Goal: Ask a question: Ask a question

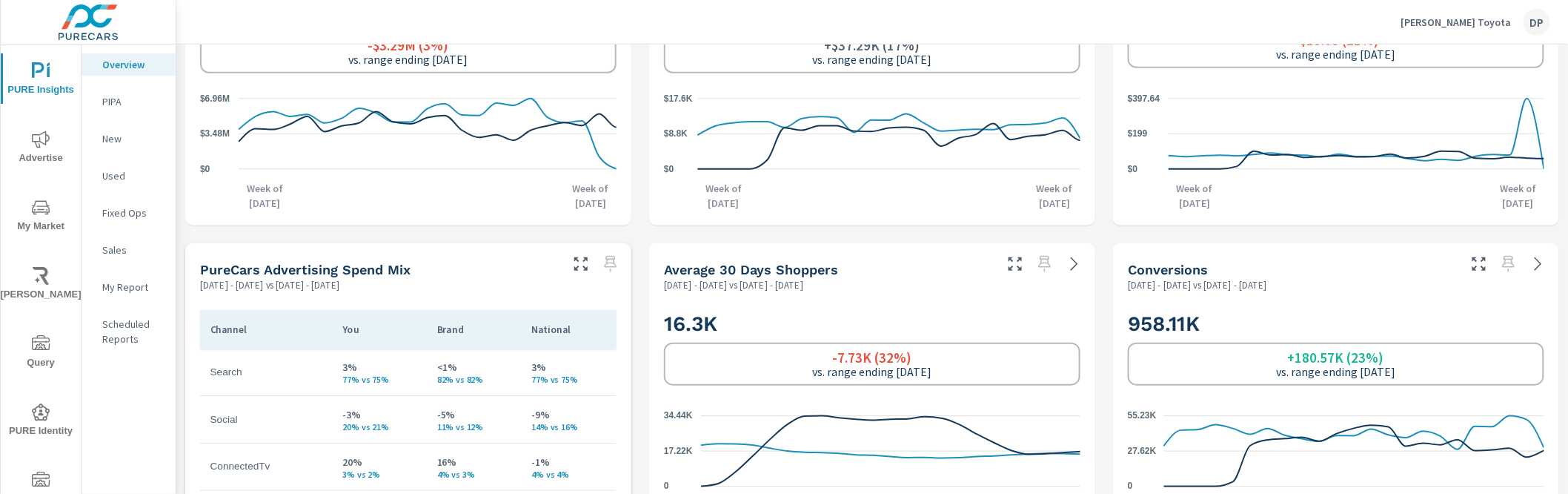
scroll to position [35, 0]
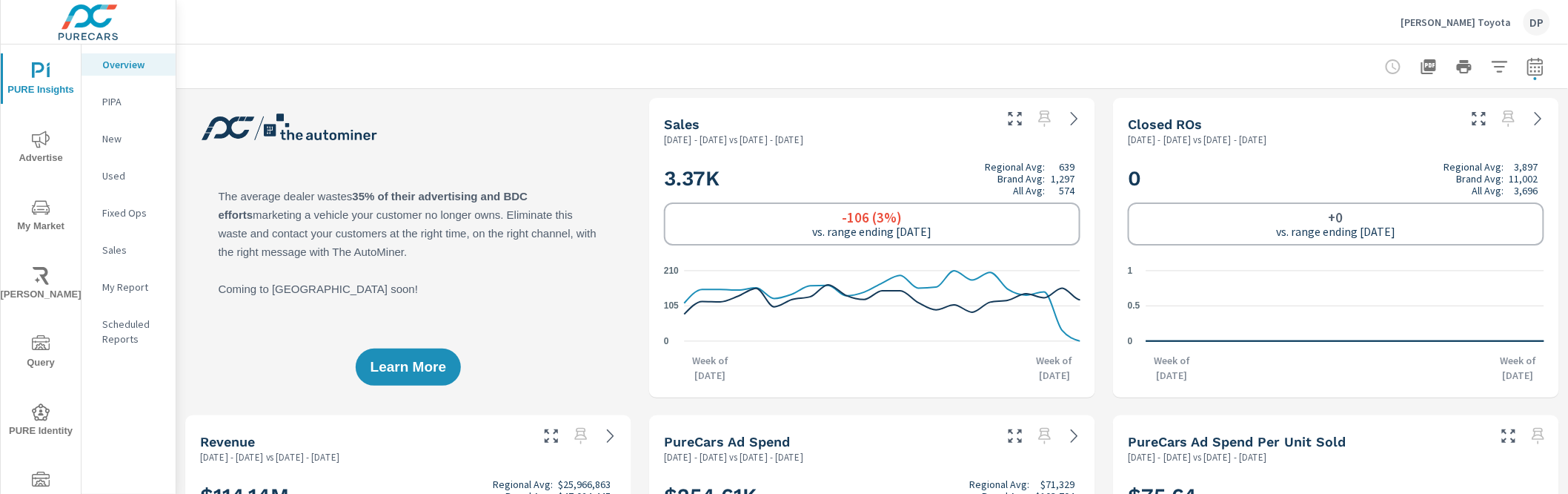
scroll to position [35, 0]
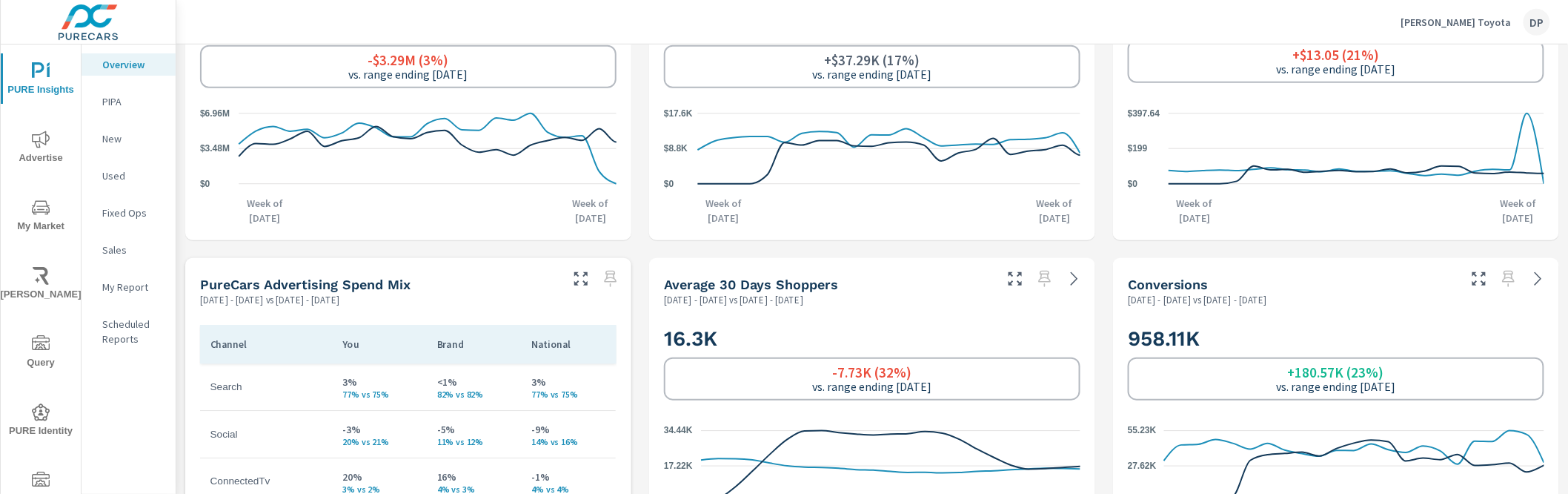
scroll to position [412, 0]
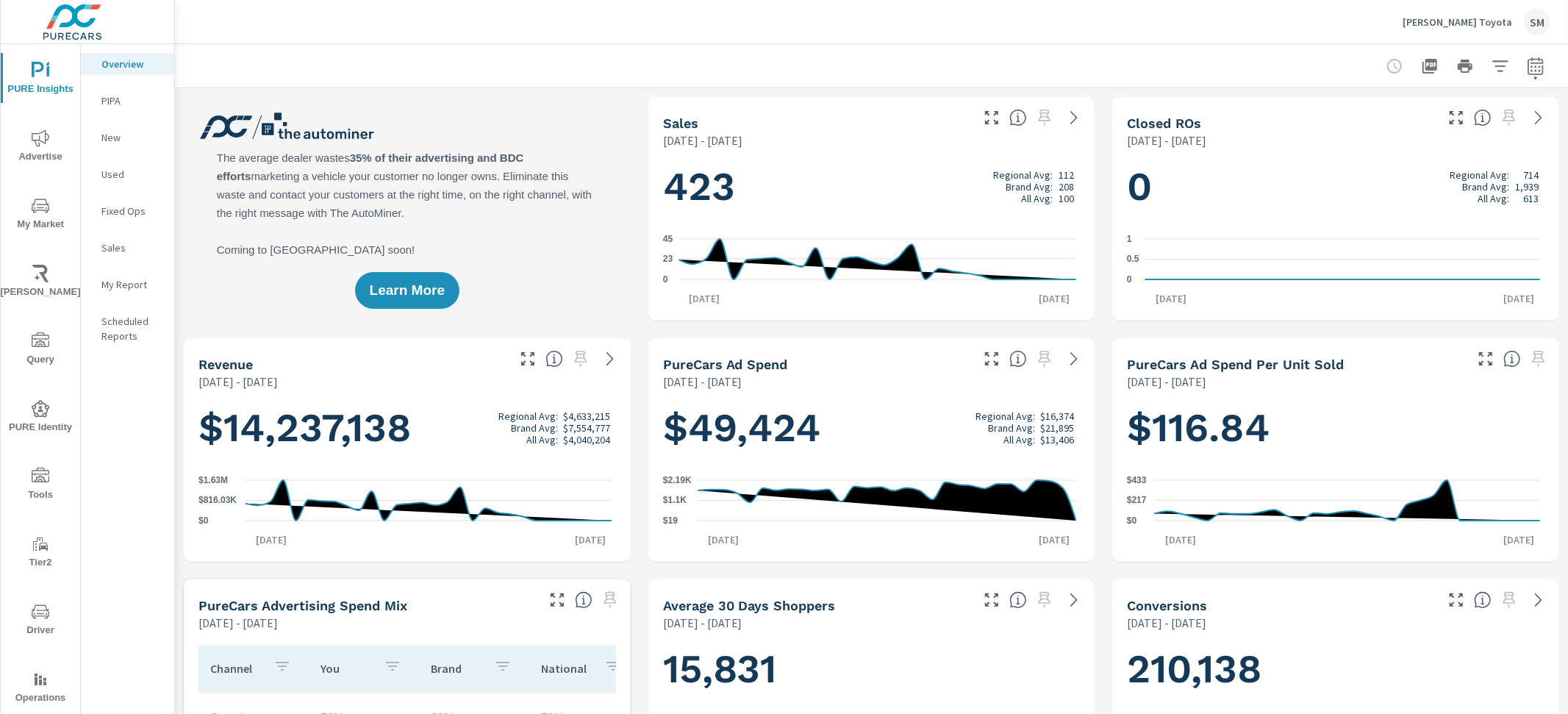
click at [116, 286] on p "My Report" at bounding box center [132, 284] width 61 height 14
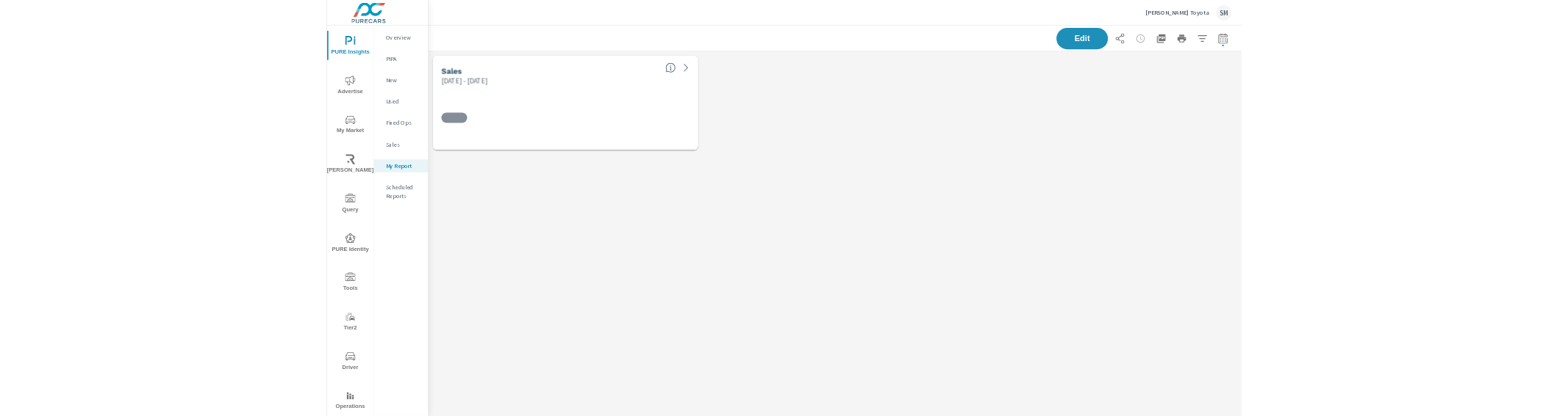
scroll to position [202, 1419]
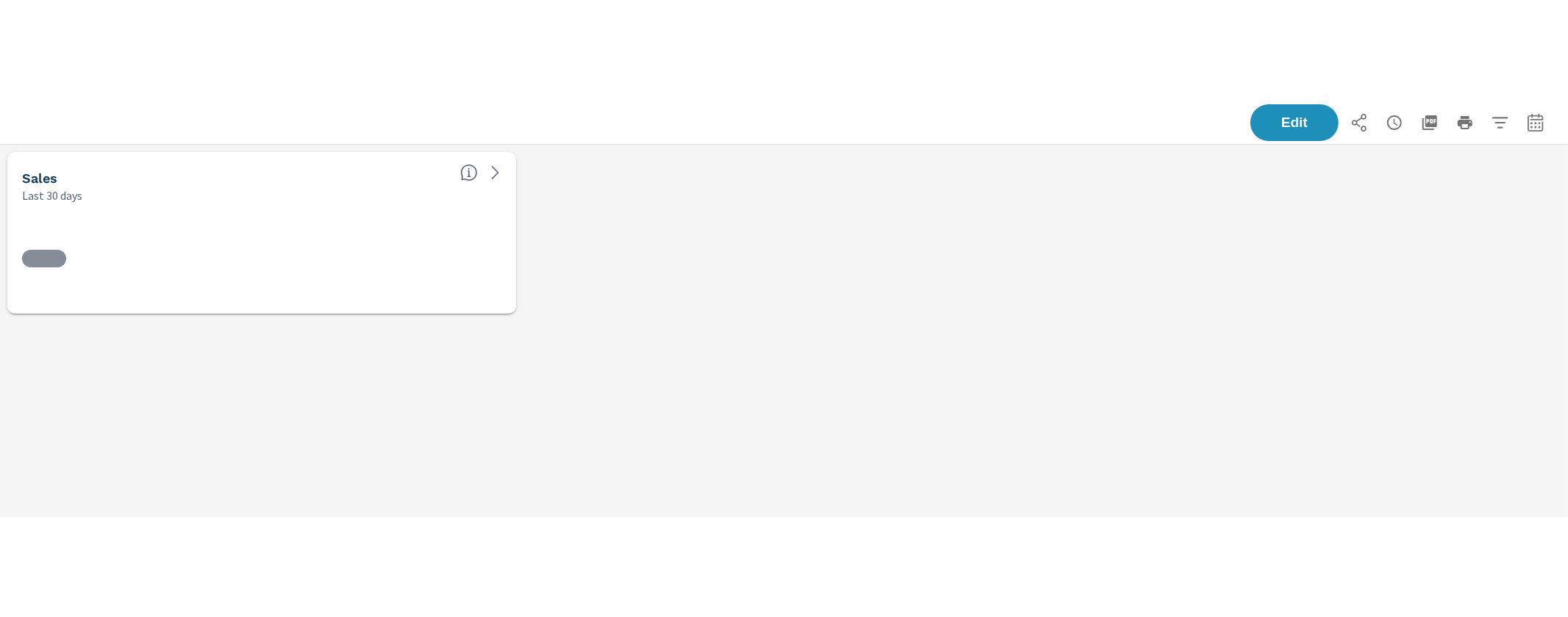
scroll to position [202, 1582]
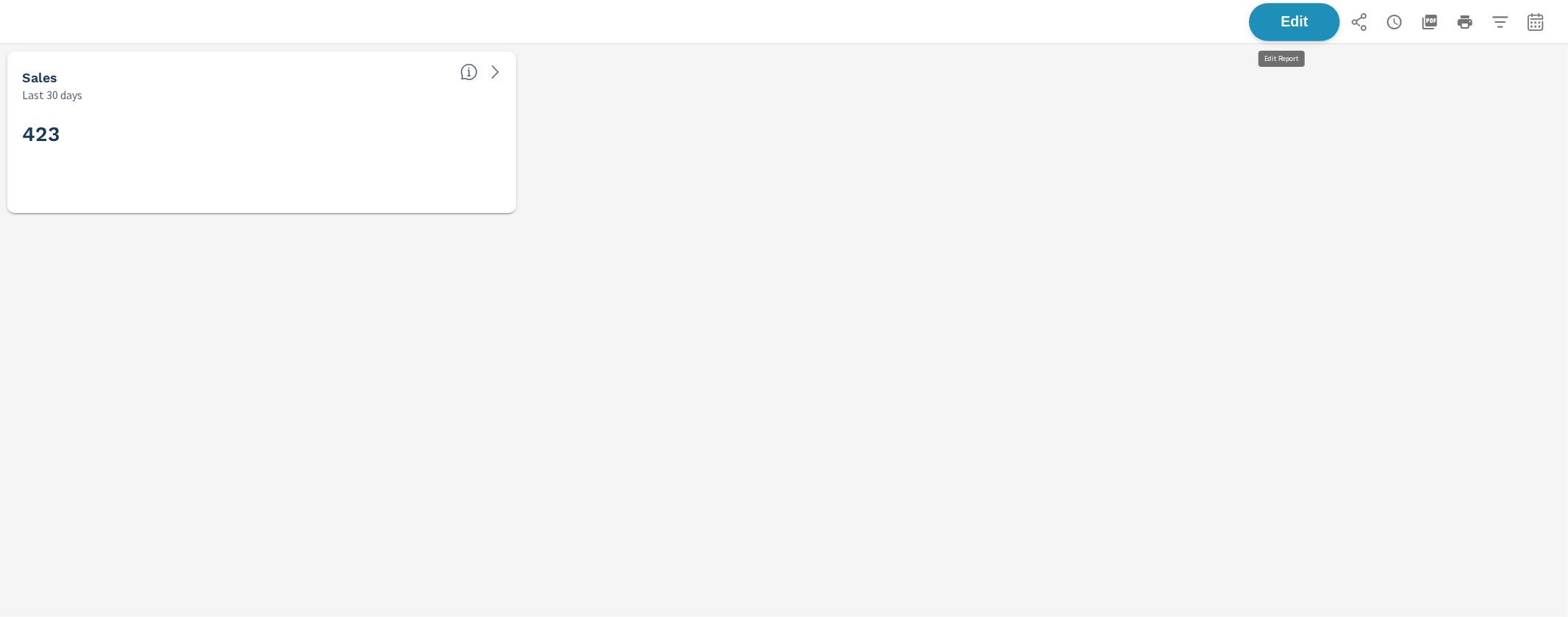
click at [1311, 33] on button "Edit" at bounding box center [1294, 22] width 91 height 38
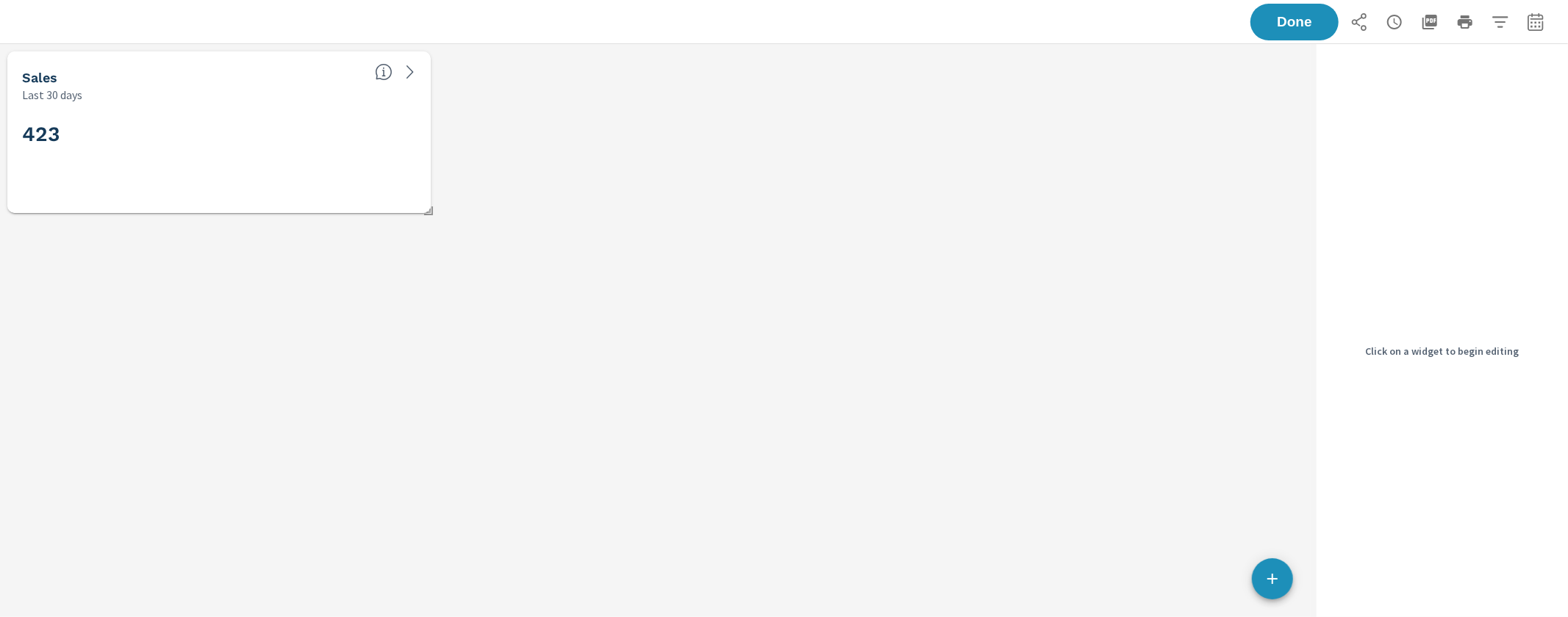
click at [991, 269] on div "Sales Last 30 days 423" at bounding box center [655, 351] width 1311 height 614
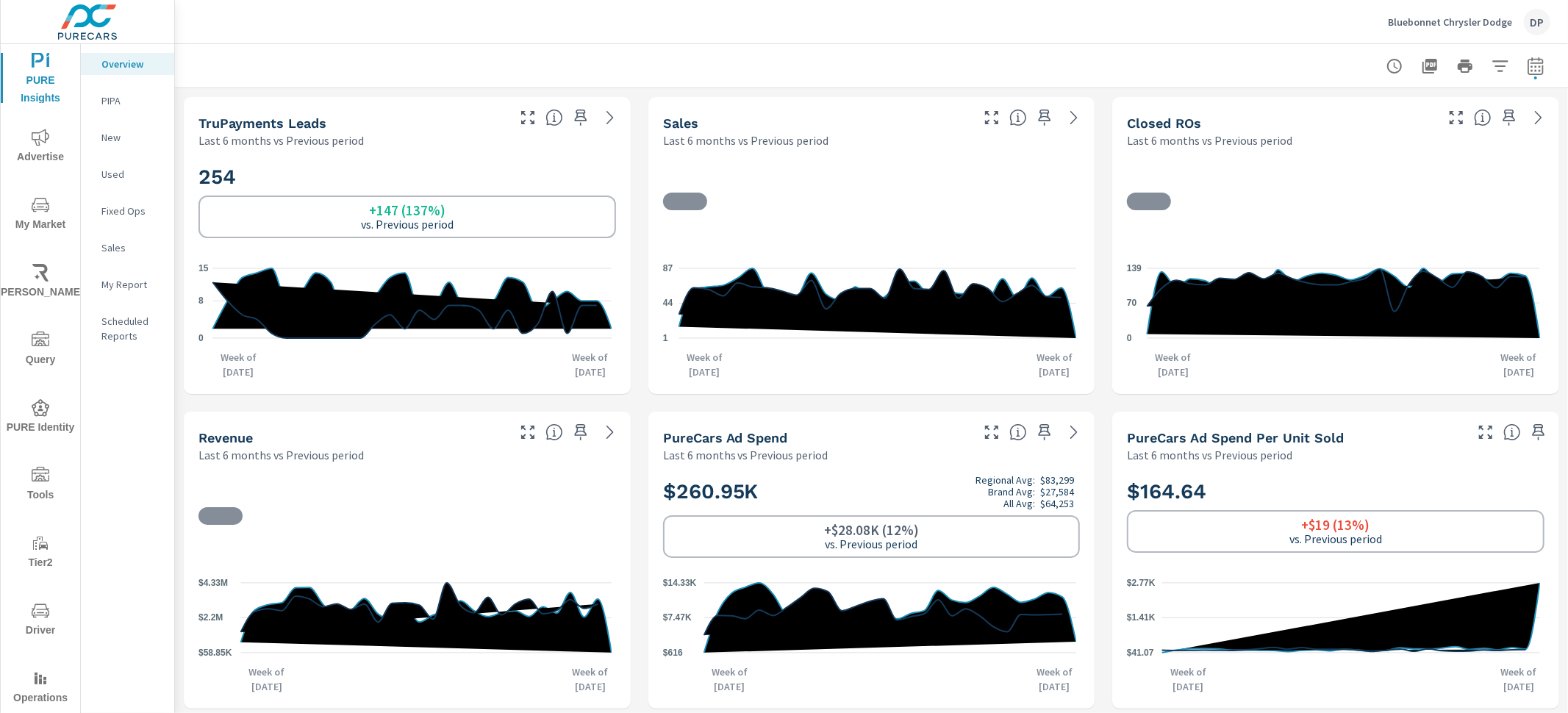
scroll to position [1, 0]
click at [44, 362] on span "Query" at bounding box center [40, 349] width 71 height 37
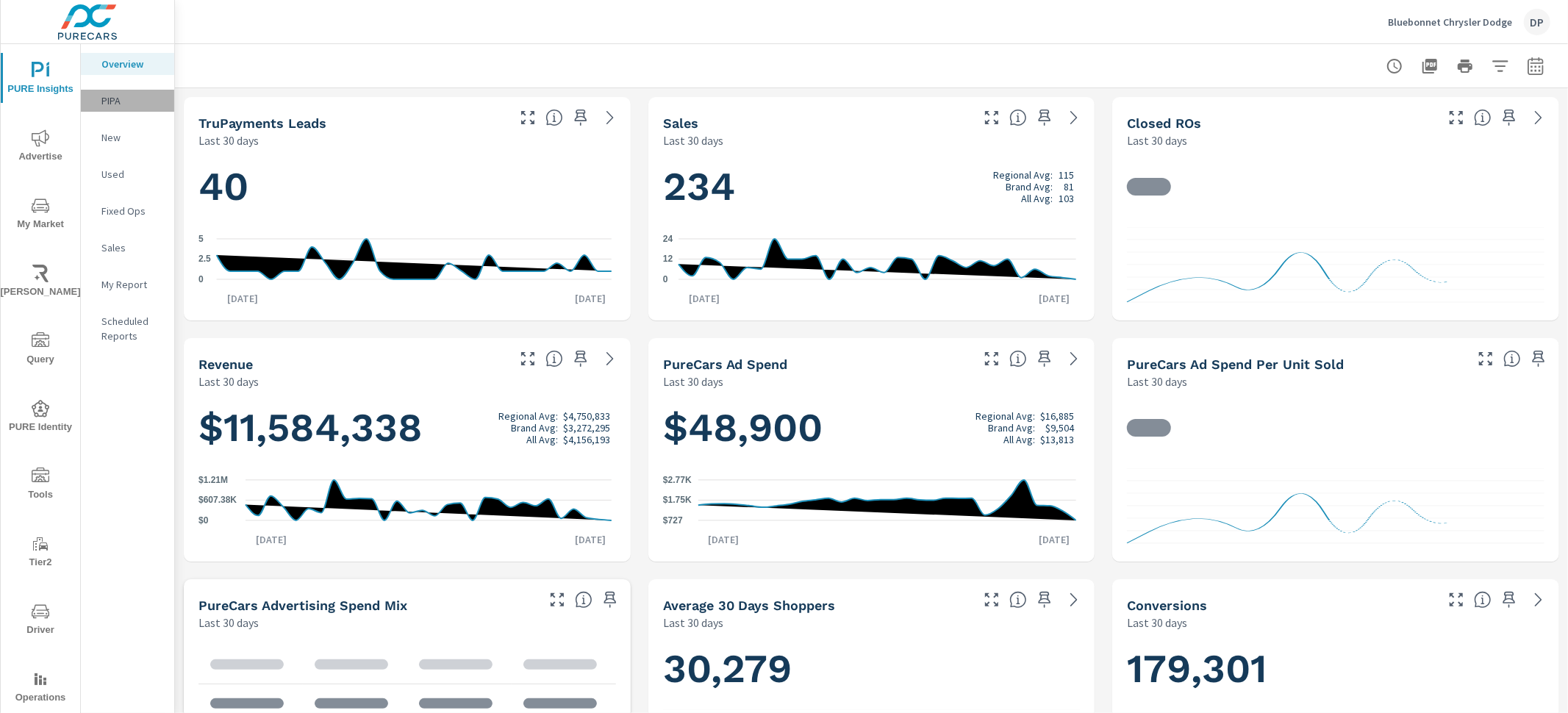
click at [104, 105] on p "PIPA" at bounding box center [132, 100] width 61 height 14
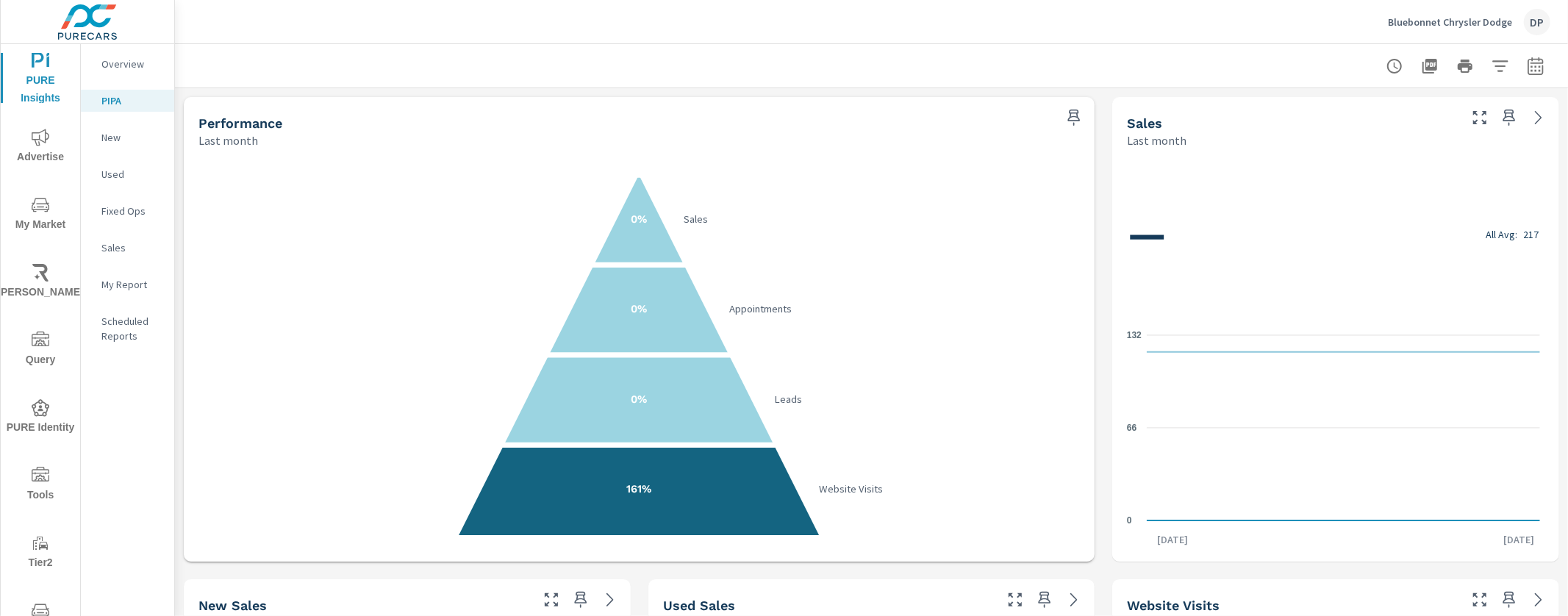
click at [130, 70] on p "Overview" at bounding box center [132, 63] width 61 height 14
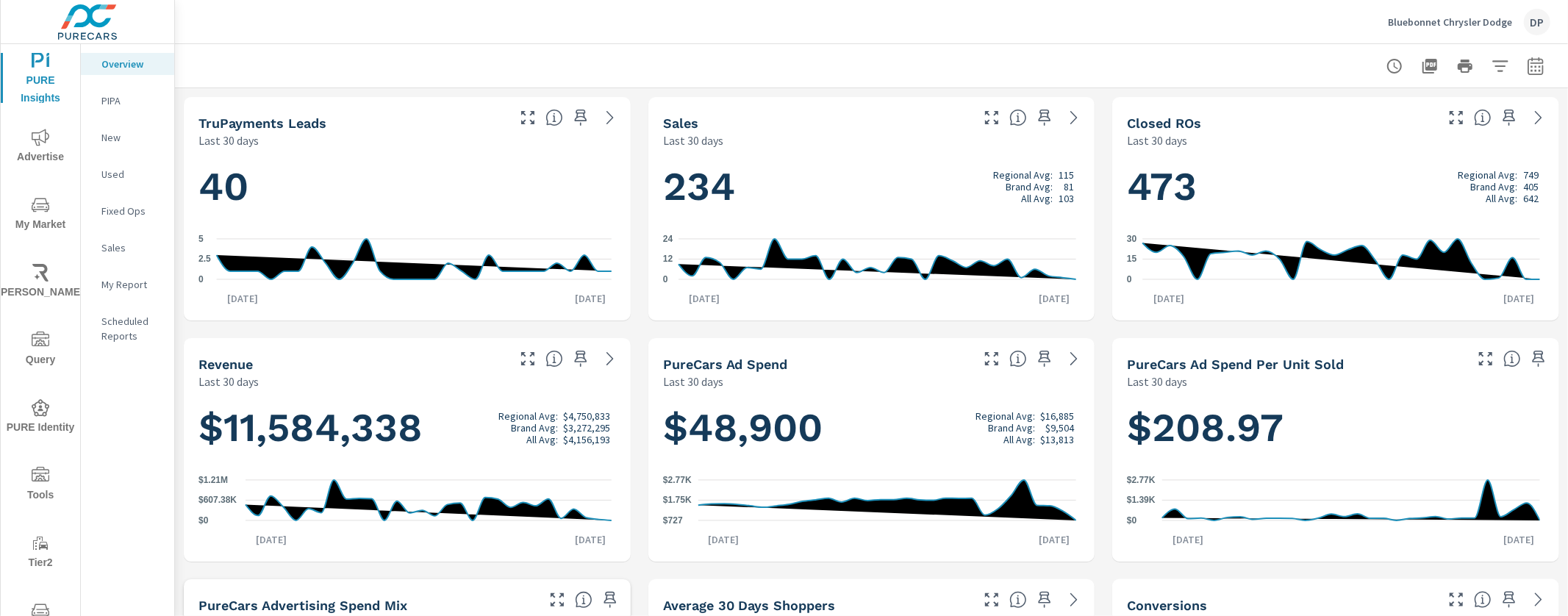
scroll to position [1, 0]
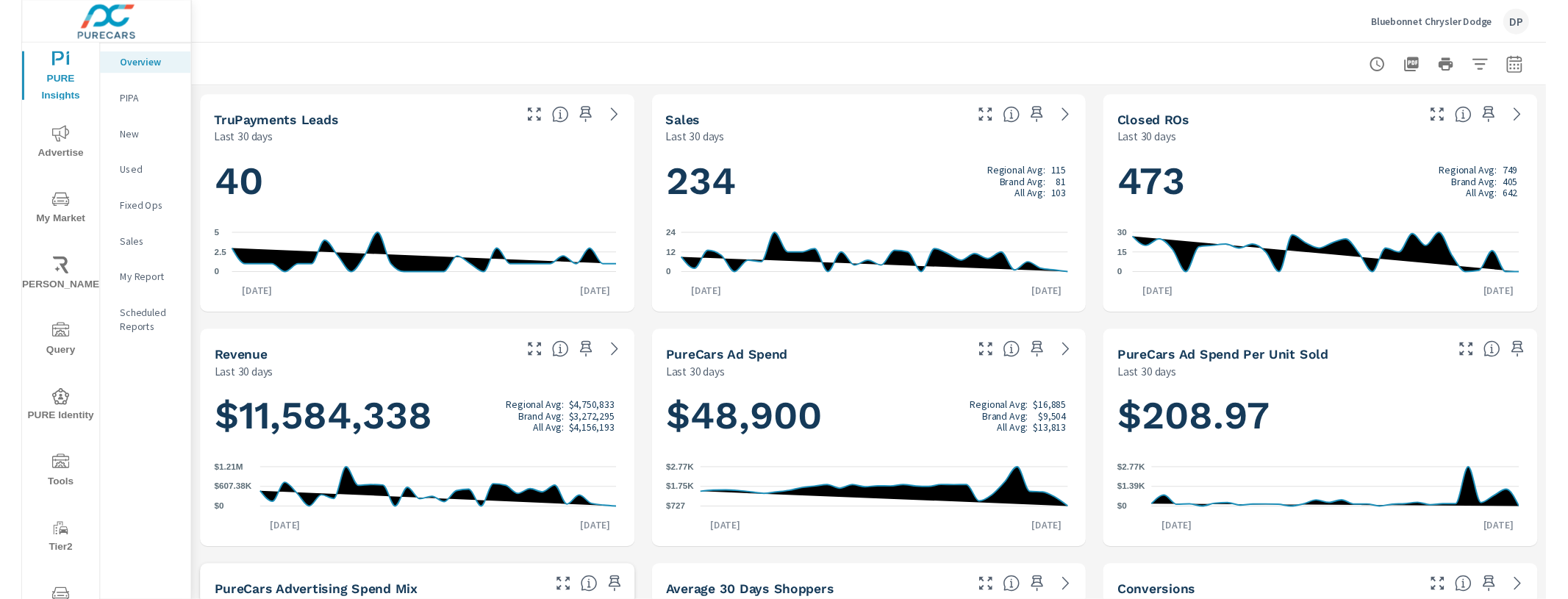
scroll to position [1, 0]
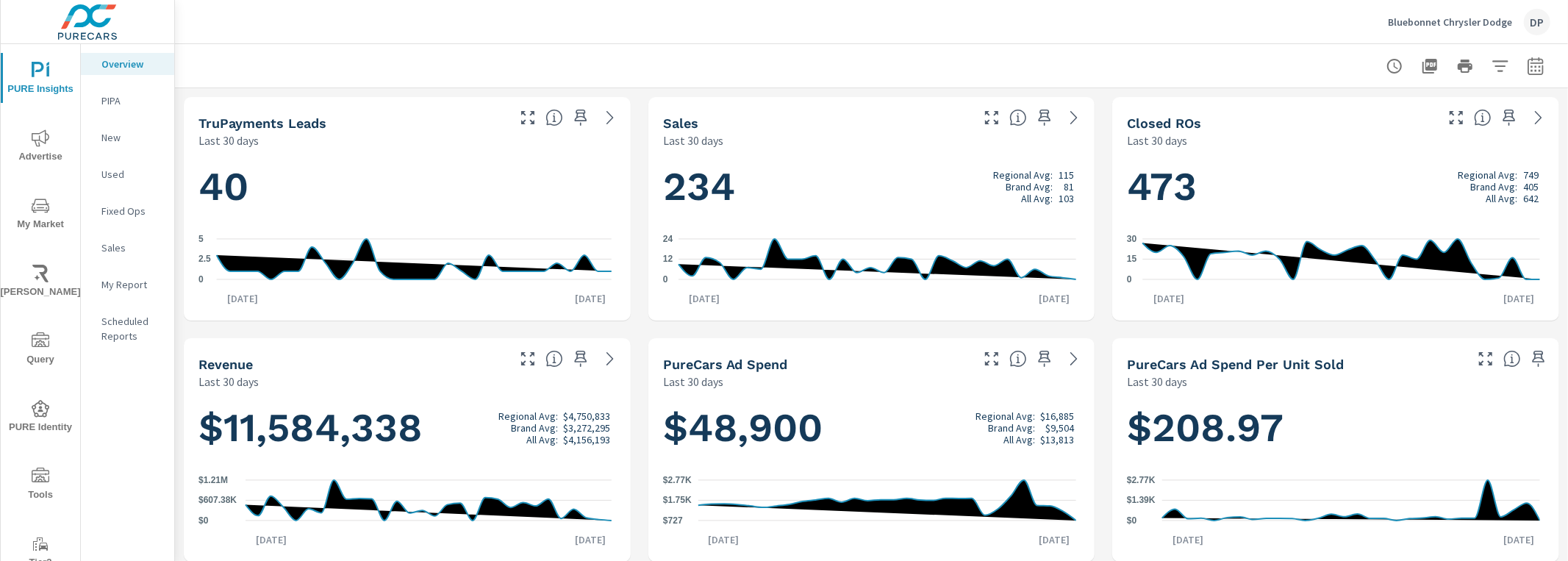
scroll to position [1, 0]
click at [42, 359] on span "Query" at bounding box center [40, 349] width 71 height 36
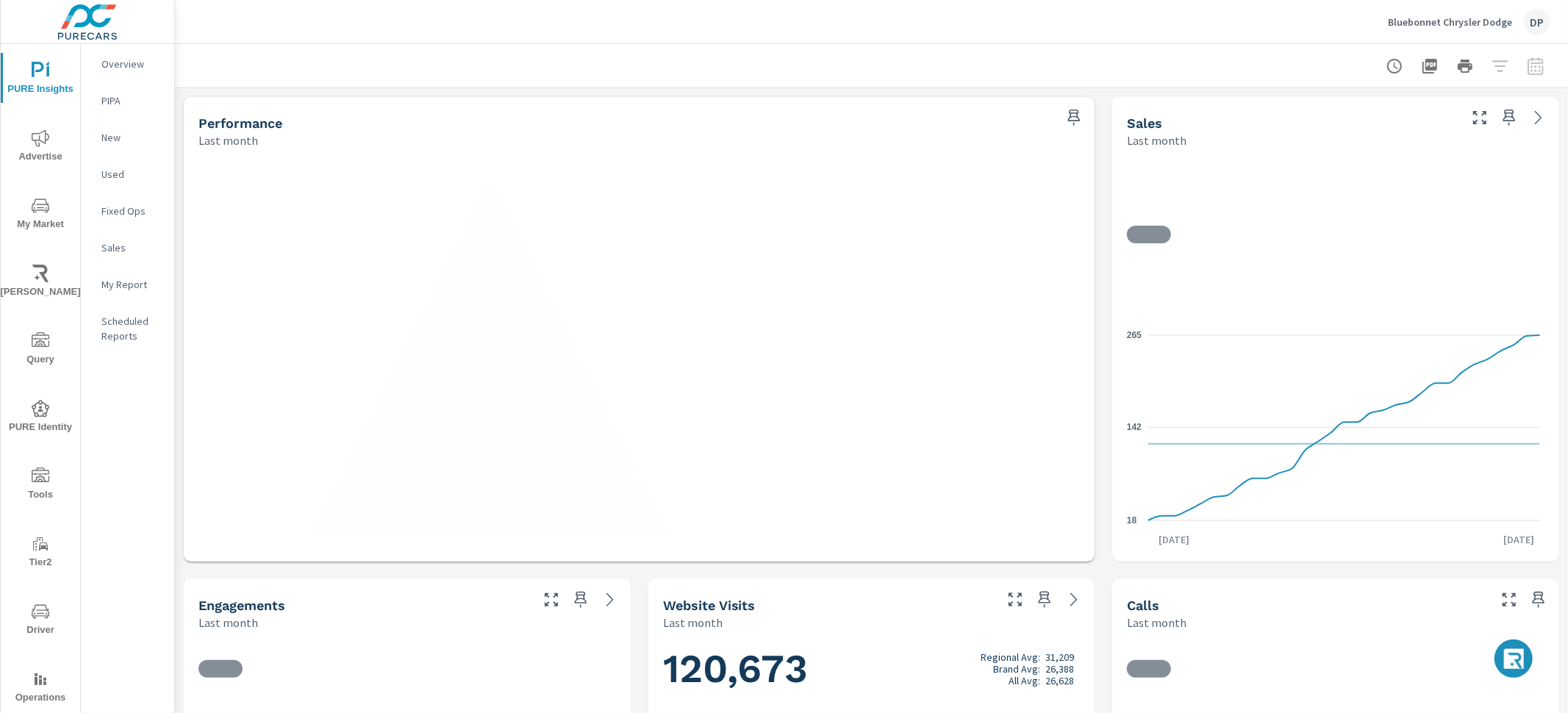
click at [112, 58] on p "Overview" at bounding box center [132, 63] width 61 height 14
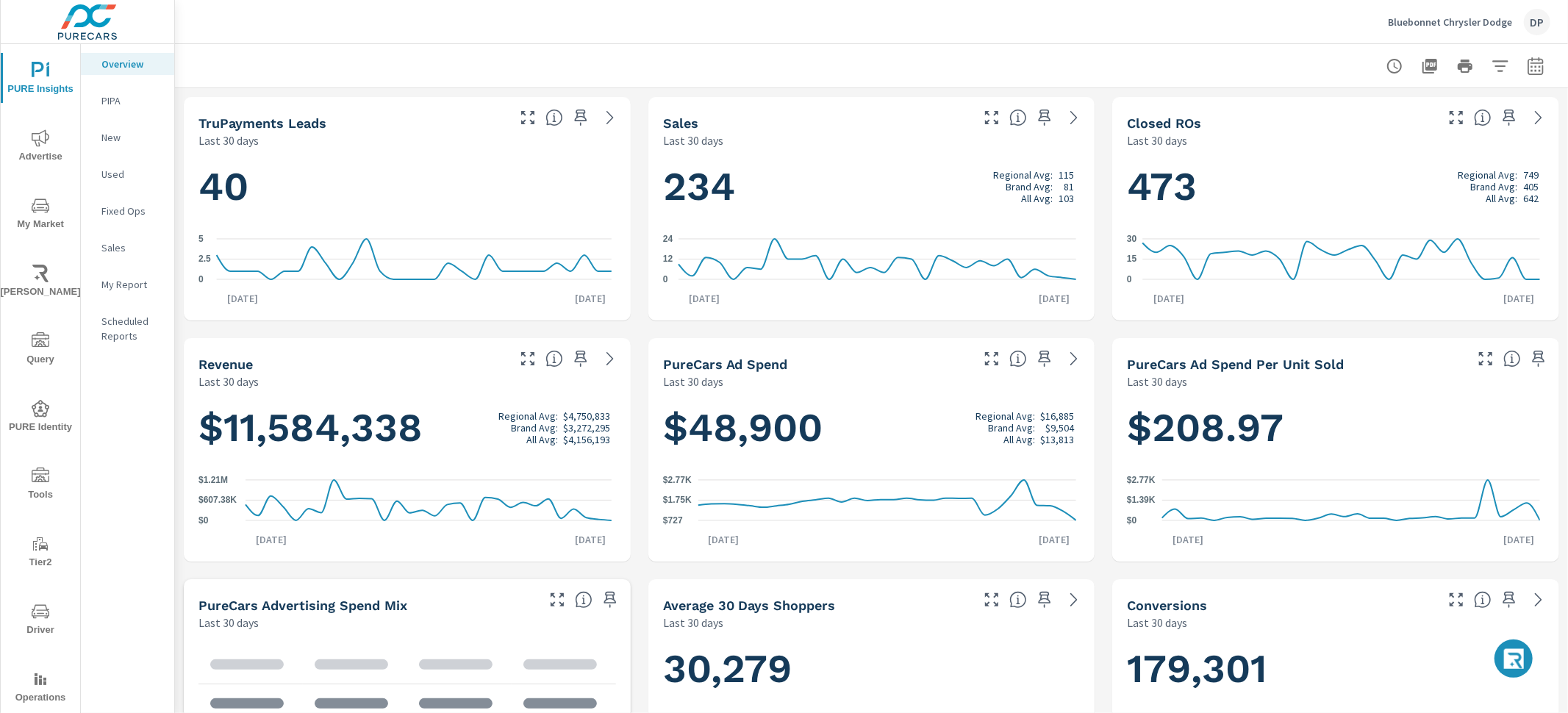
click at [1525, 657] on button "button" at bounding box center [1513, 658] width 38 height 38
click at [1520, 657] on icon "button" at bounding box center [1515, 660] width 24 height 25
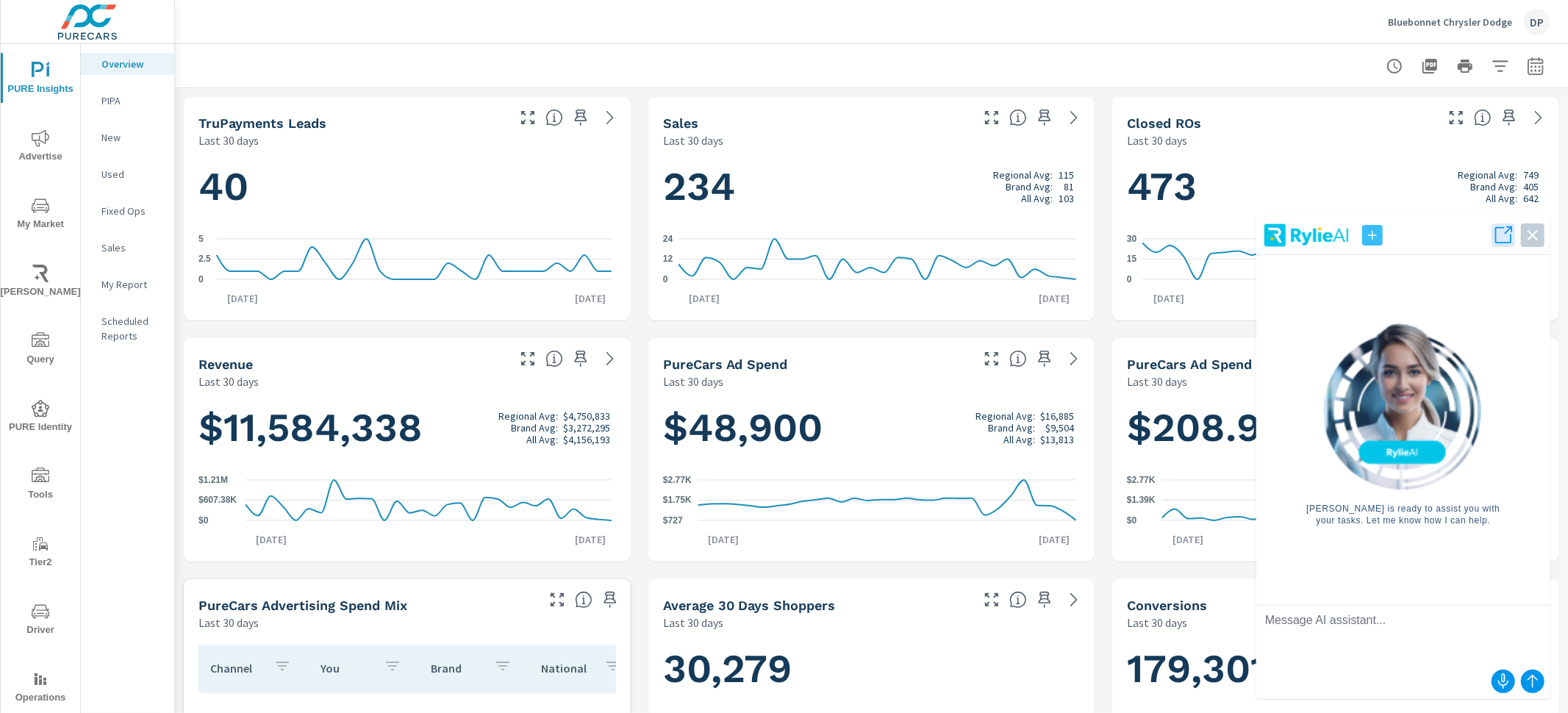
scroll to position [1, 0]
click at [1525, 235] on icon "button" at bounding box center [1532, 234] width 21 height 21
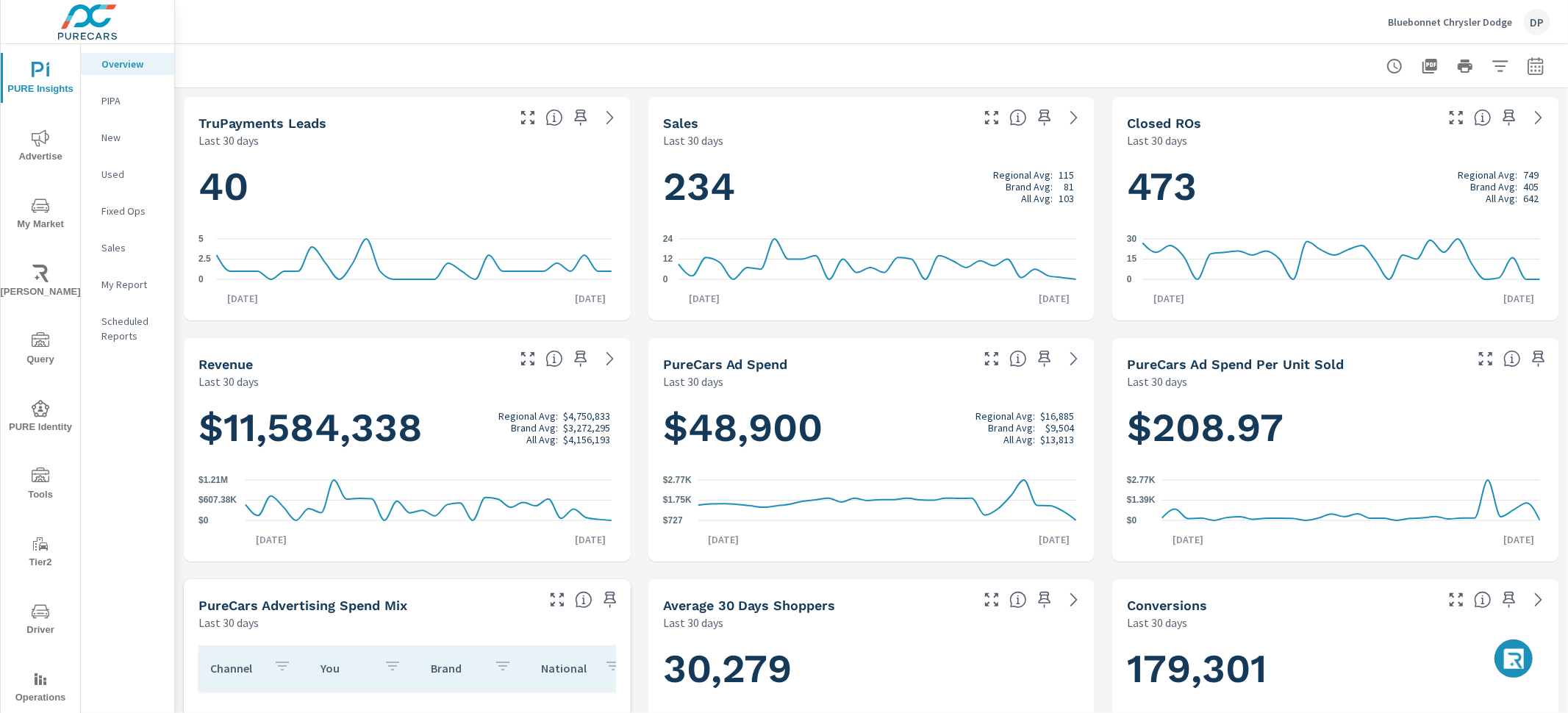
click at [1514, 668] on icon "button" at bounding box center [1515, 660] width 24 height 25
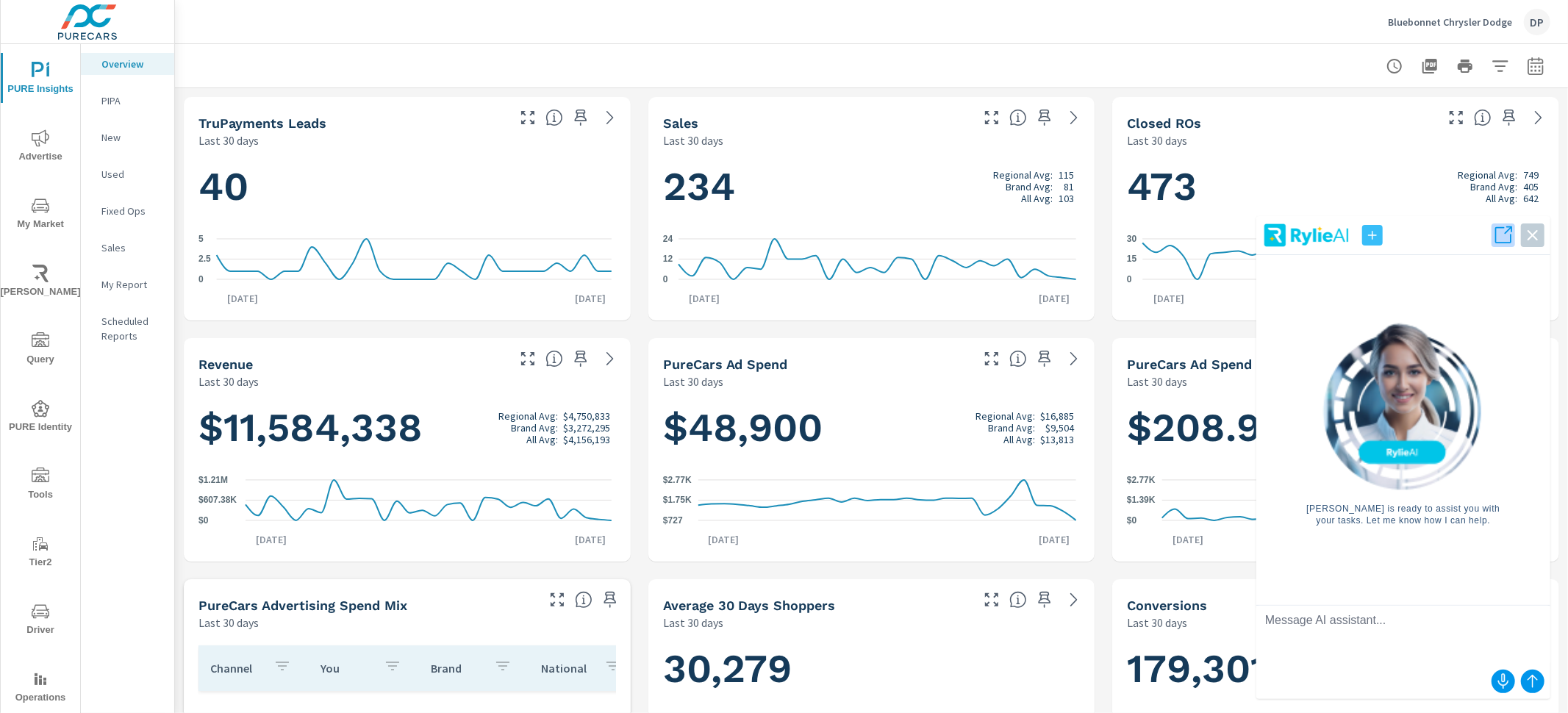
click at [1504, 237] on icon "button" at bounding box center [1503, 234] width 21 height 21
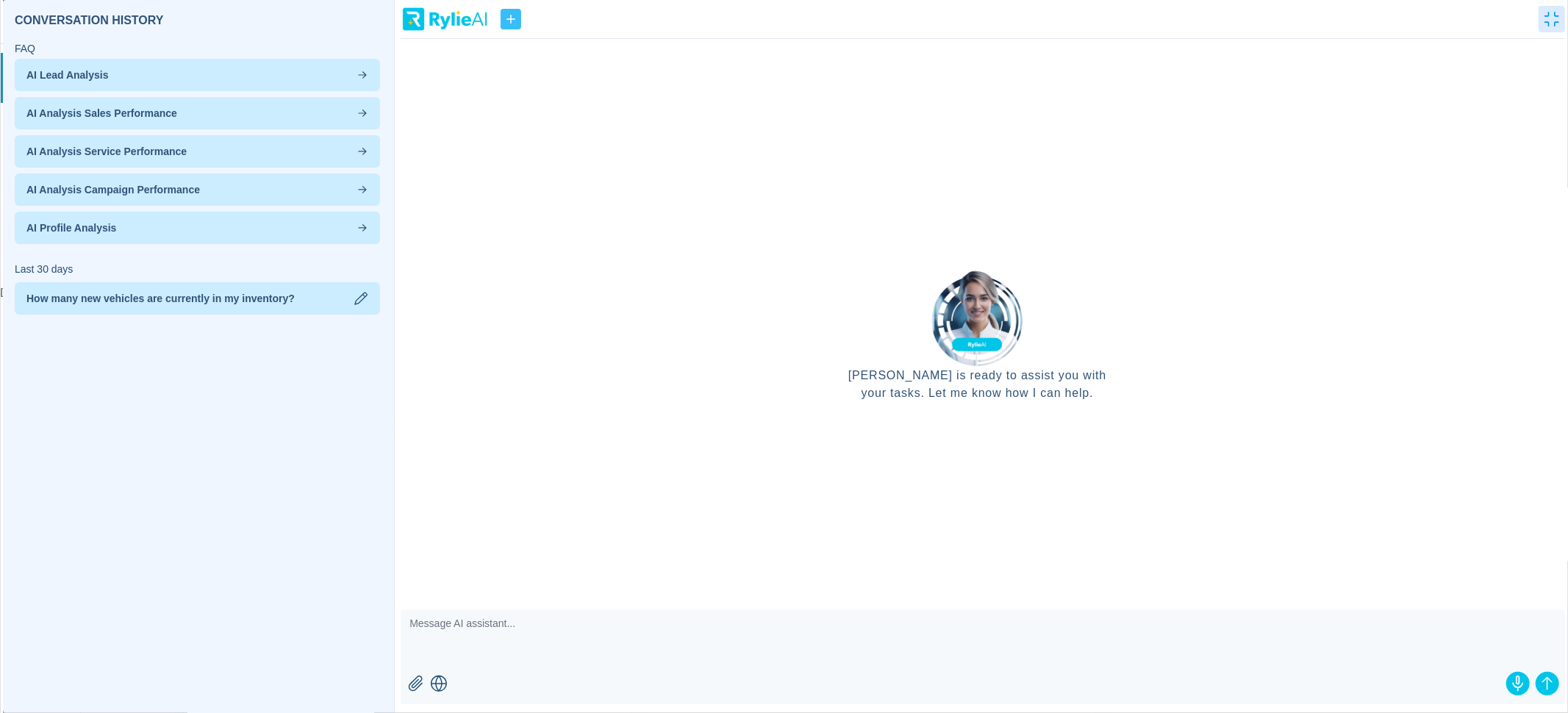
click at [263, 69] on p "AI Lead Analysis" at bounding box center [197, 75] width 342 height 14
click at [368, 78] on icon "button" at bounding box center [362, 75] width 11 height 11
click at [362, 113] on icon "button" at bounding box center [362, 113] width 11 height 11
click at [159, 153] on span "AI Analysis Service Performance" at bounding box center [107, 151] width 160 height 14
click at [209, 151] on p "AI Analysis Service Performance" at bounding box center [197, 151] width 342 height 14
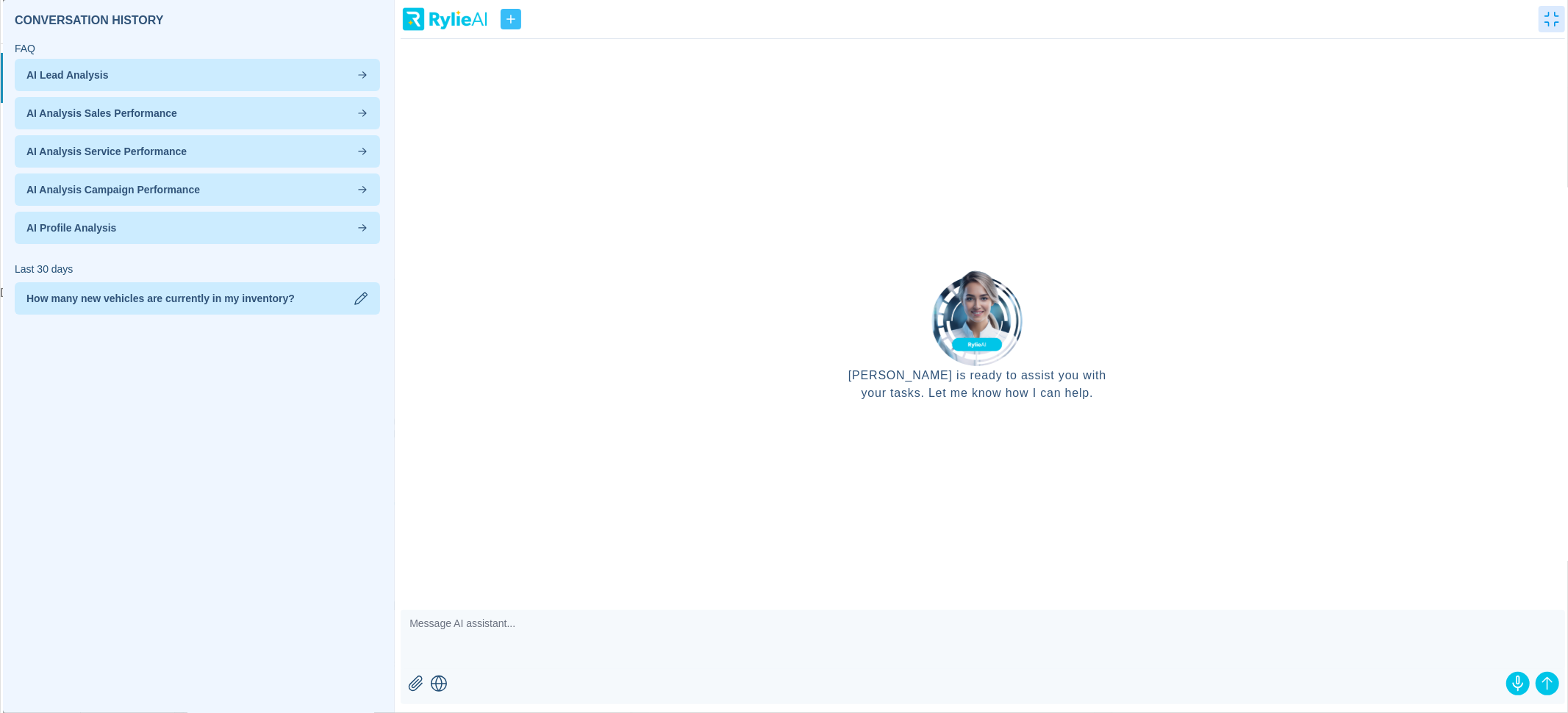
click at [218, 151] on p "AI Analysis Service Performance" at bounding box center [197, 151] width 342 height 14
click at [357, 233] on icon "button" at bounding box center [362, 228] width 11 height 11
click at [361, 228] on icon "button" at bounding box center [362, 228] width 11 height 11
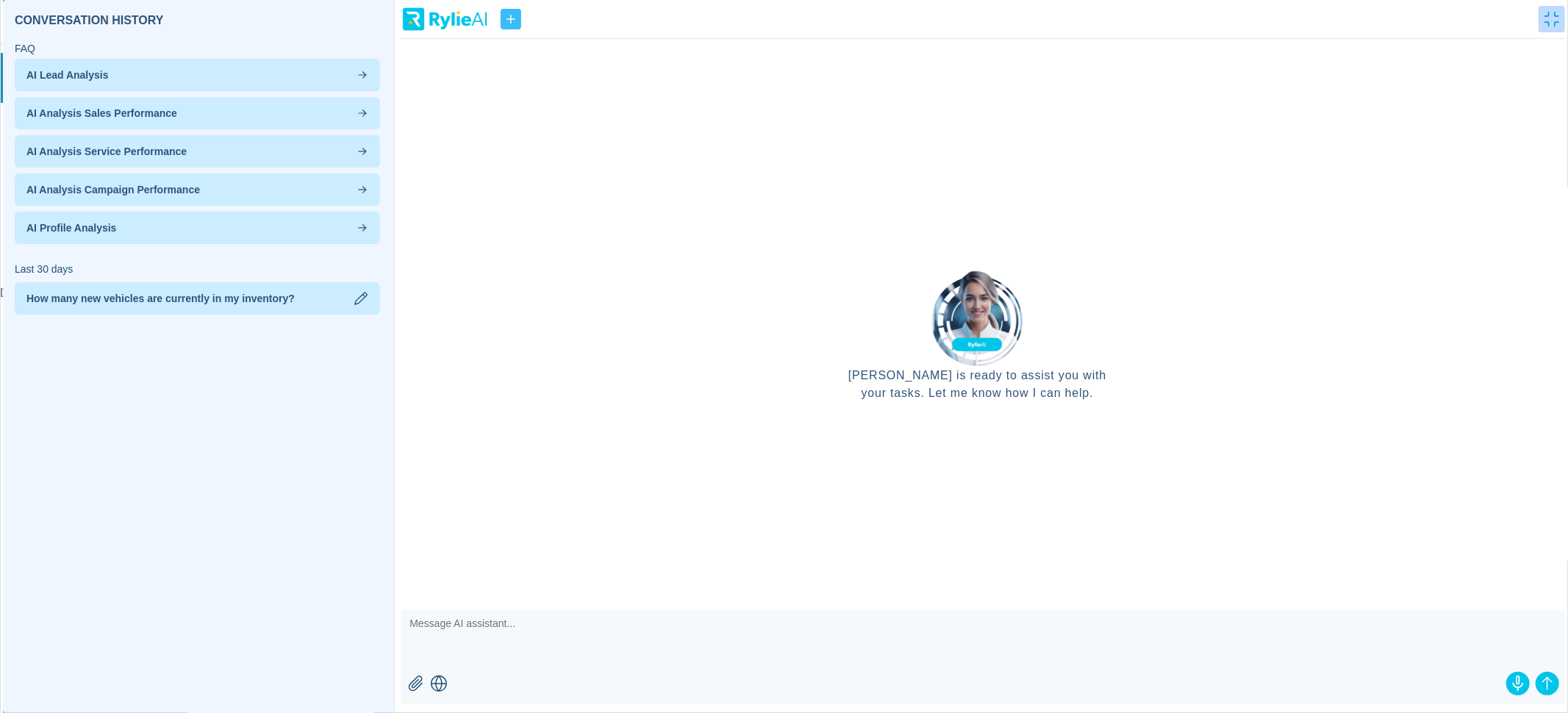
click at [1547, 18] on icon "button" at bounding box center [1551, 18] width 14 height 14
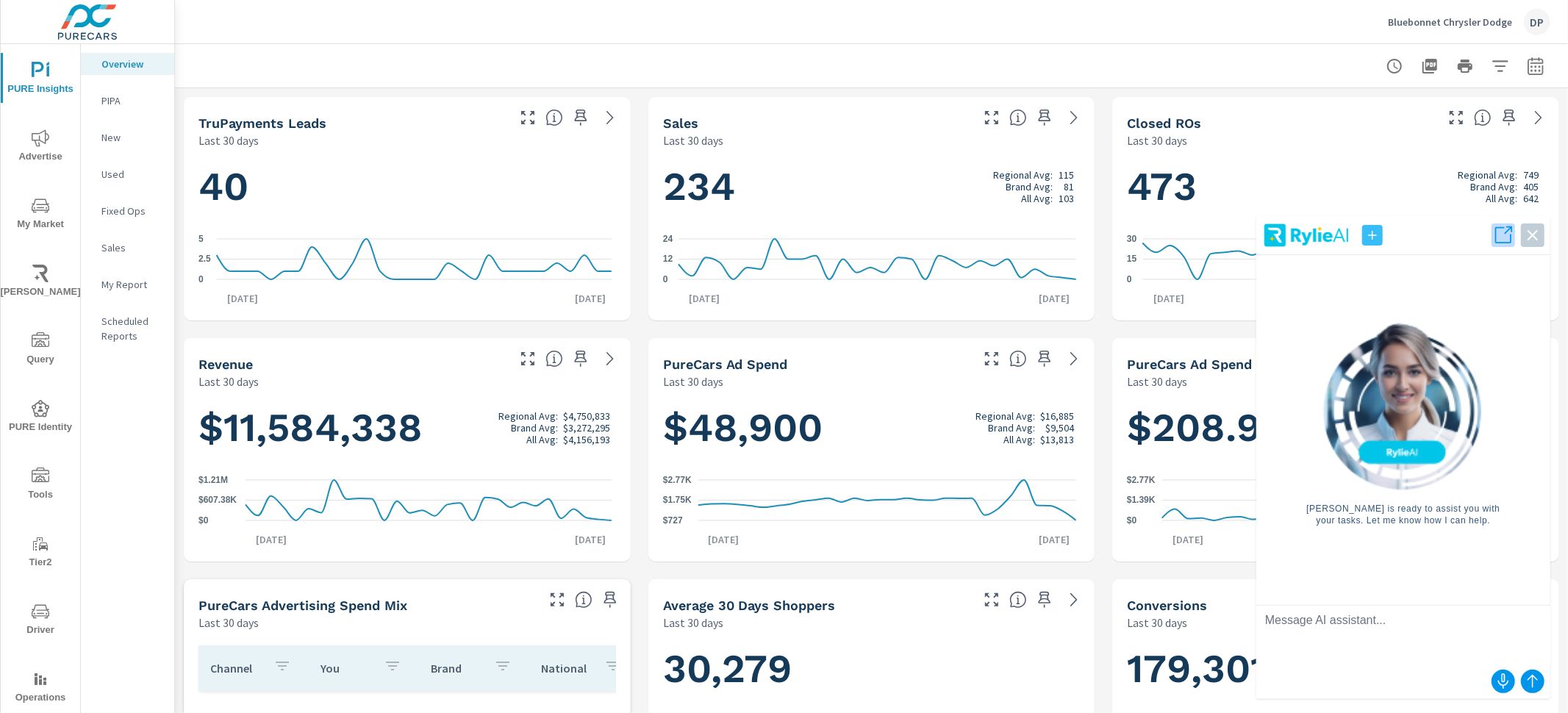
click at [1505, 232] on icon "button" at bounding box center [1508, 230] width 8 height 8
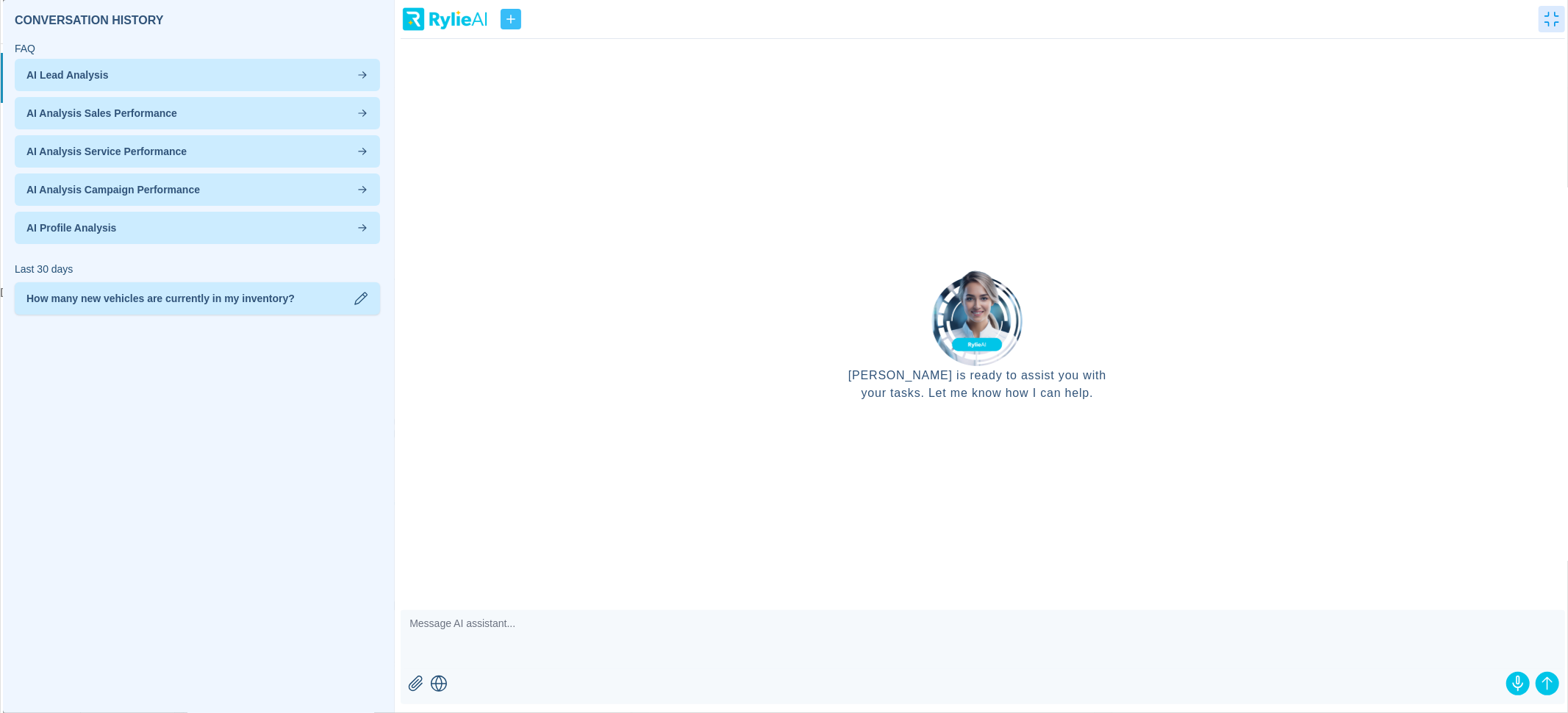
click at [272, 310] on div "How many new vehicles are currently in my inventory?" at bounding box center [197, 298] width 365 height 32
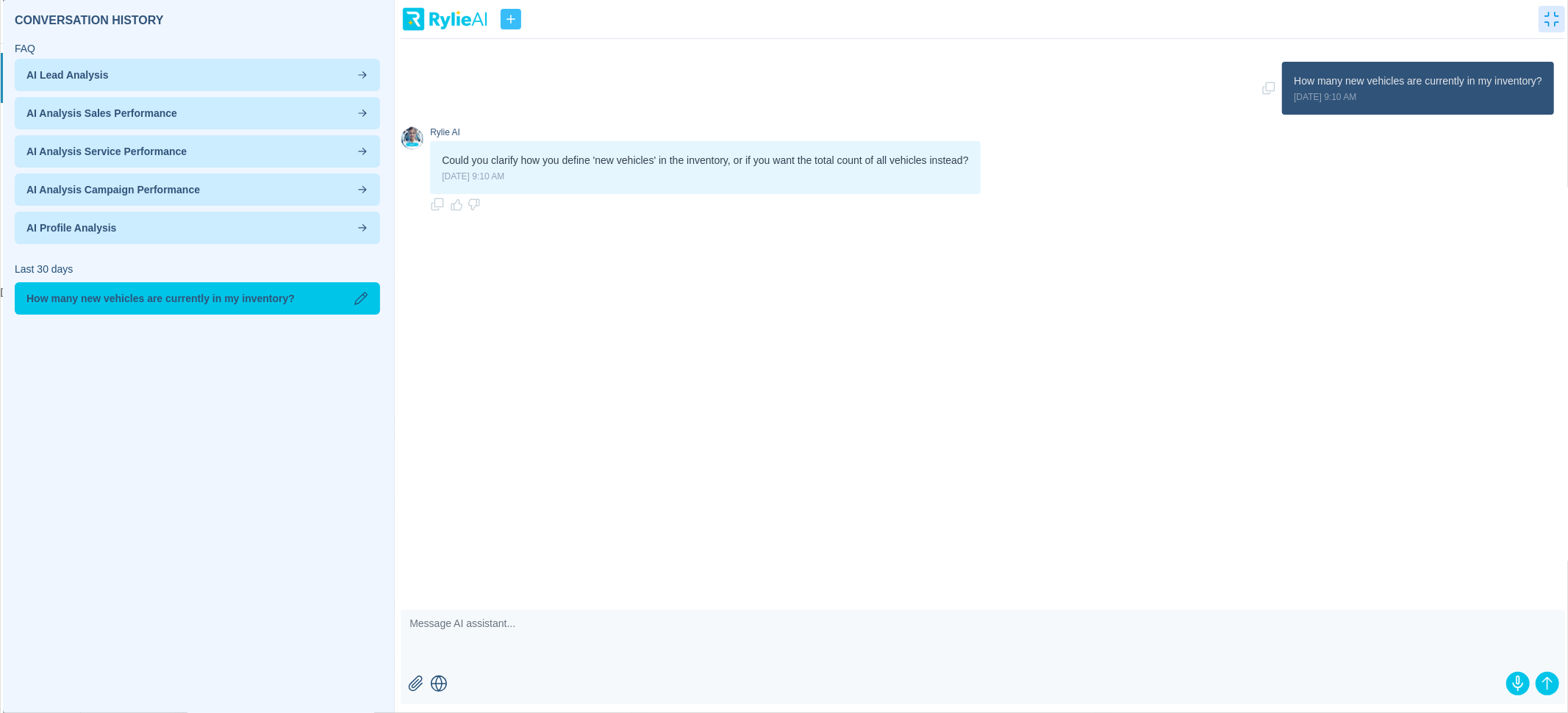
drag, startPoint x: 1286, startPoint y: 81, endPoint x: 1547, endPoint y: 85, distance: 261.0
click at [1547, 85] on div "How many new vehicles are currently in my inventory? [DATE] 9:10 AM" at bounding box center [1417, 88] width 272 height 53
click at [357, 296] on icon "button" at bounding box center [360, 298] width 14 height 14
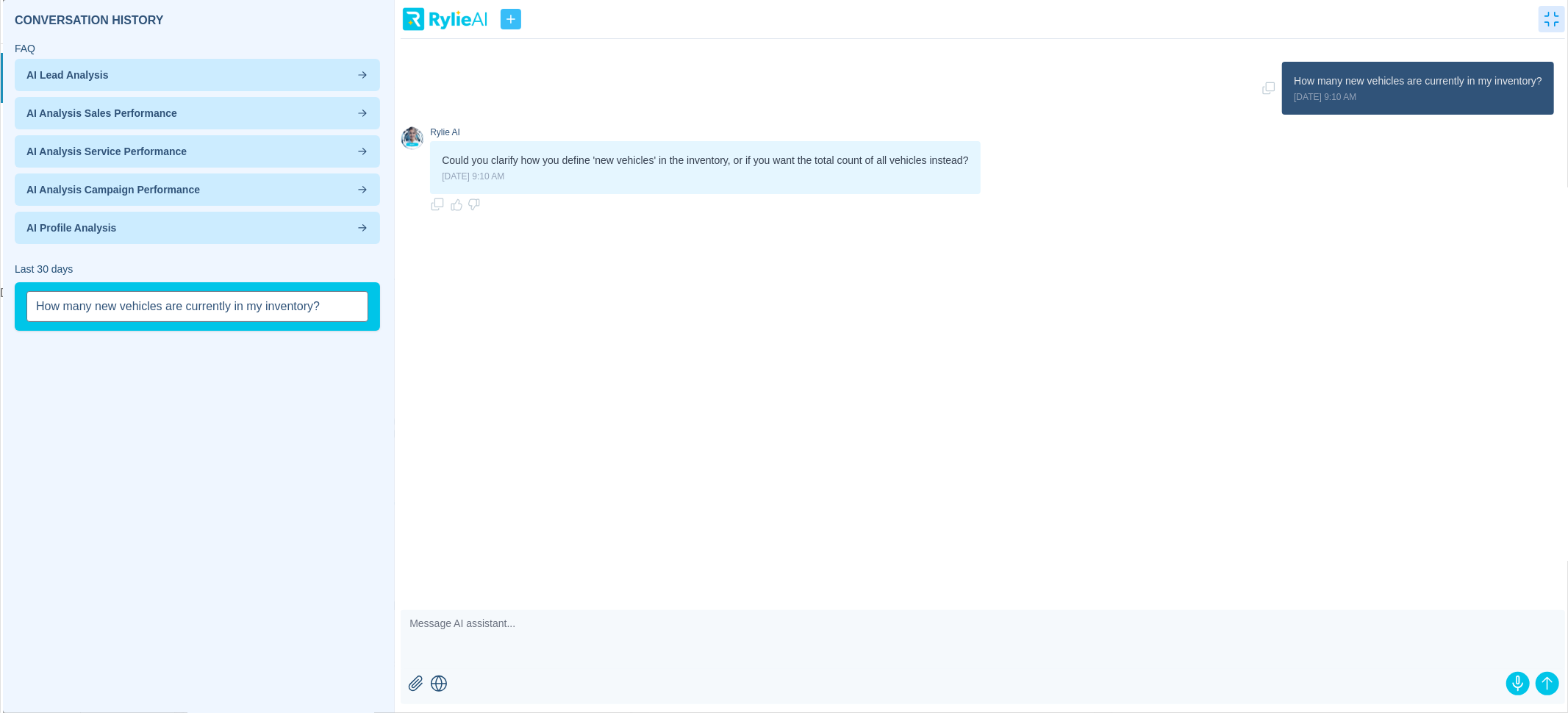
click at [338, 354] on div "FAQ AI Lead Analysis AI Analysis Sales Performance AI Analysis Service Performa…" at bounding box center [199, 355] width 380 height 641
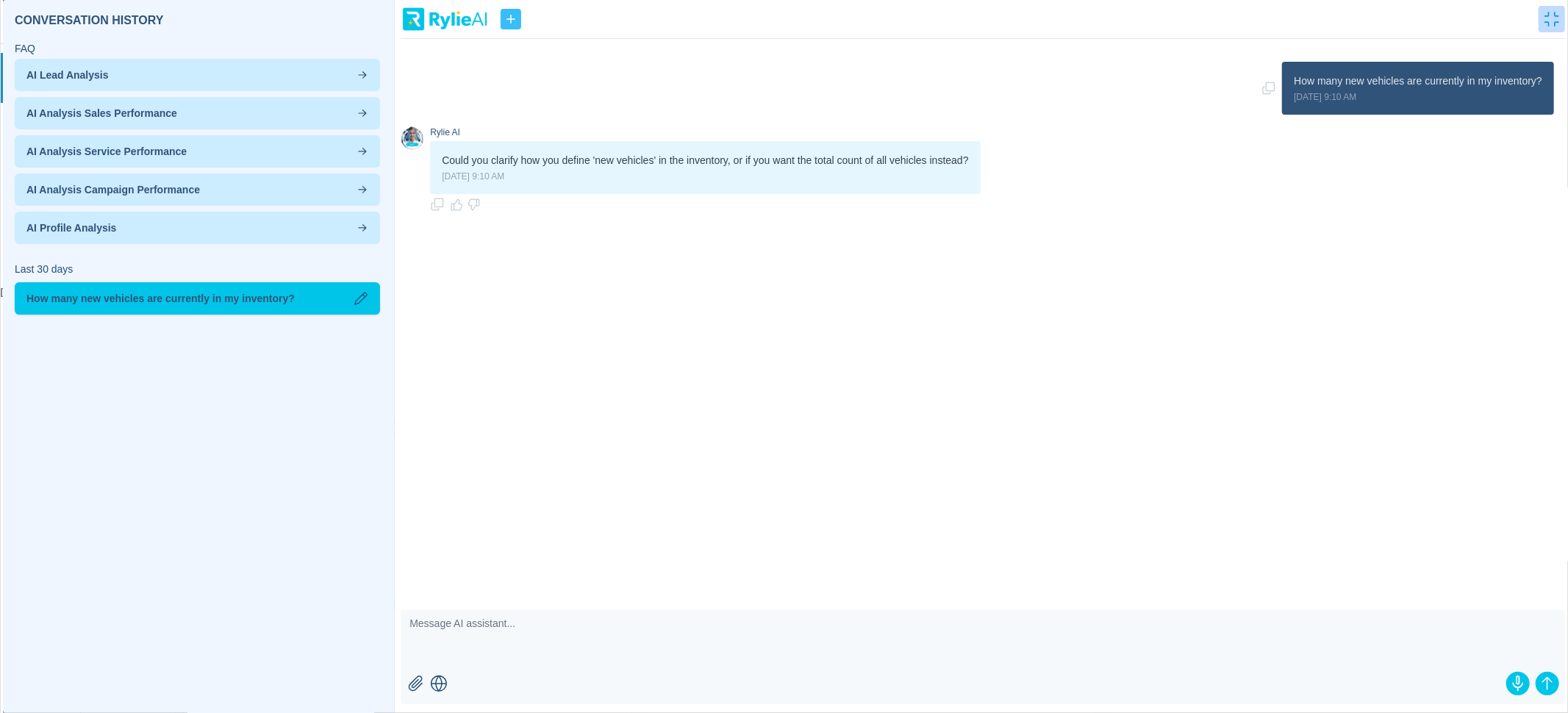
click at [1550, 18] on icon "button" at bounding box center [1551, 18] width 14 height 14
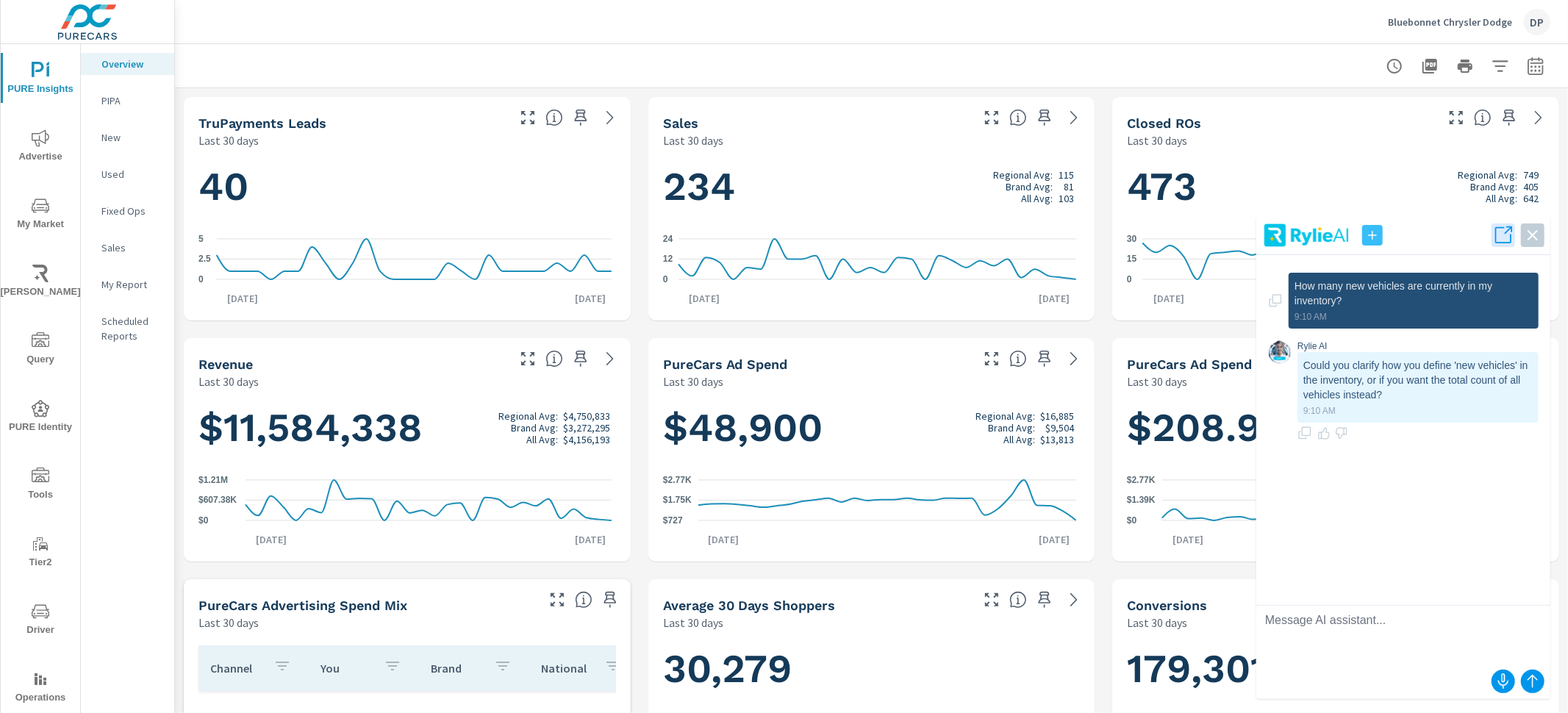
click at [1370, 237] on icon "button" at bounding box center [1372, 234] width 14 height 14
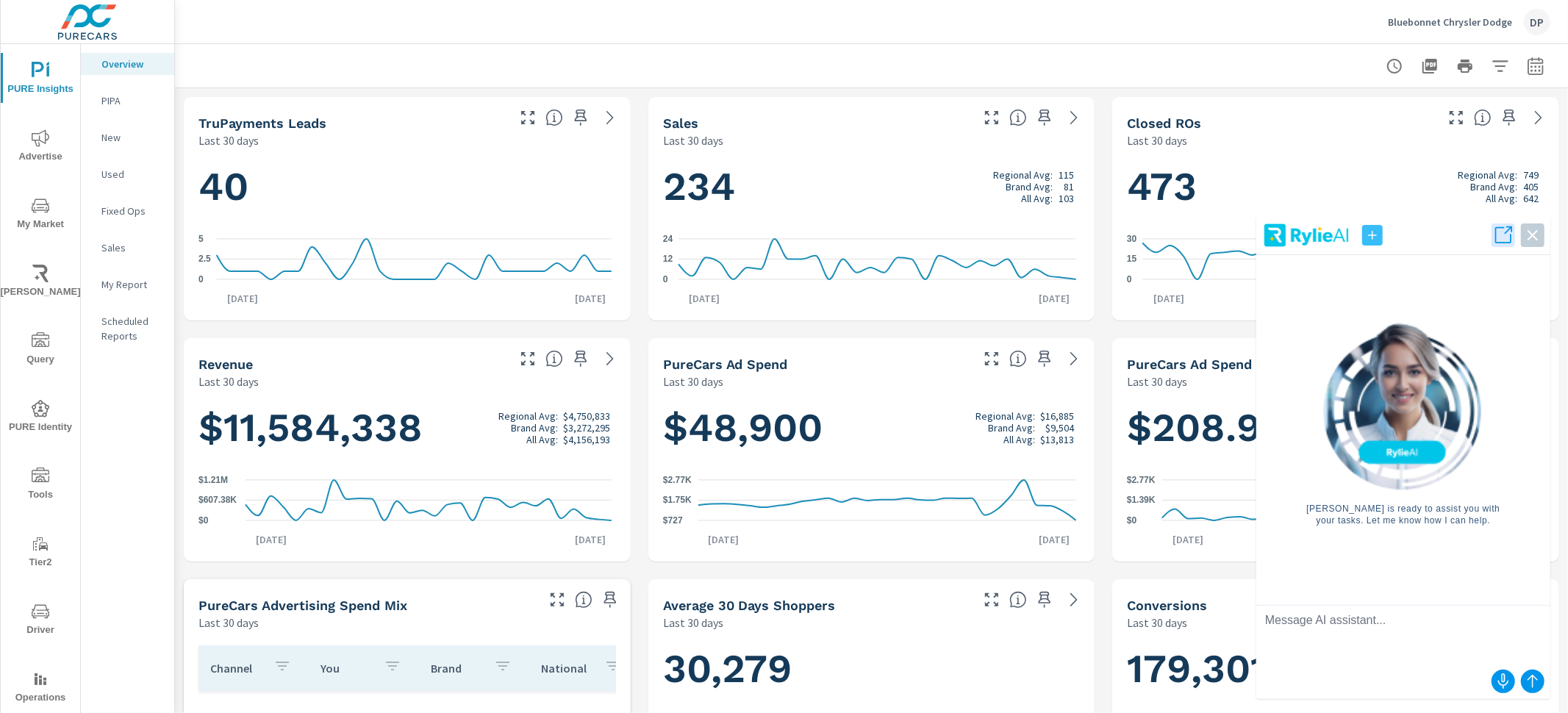
click at [1396, 645] on textarea at bounding box center [1403, 635] width 294 height 59
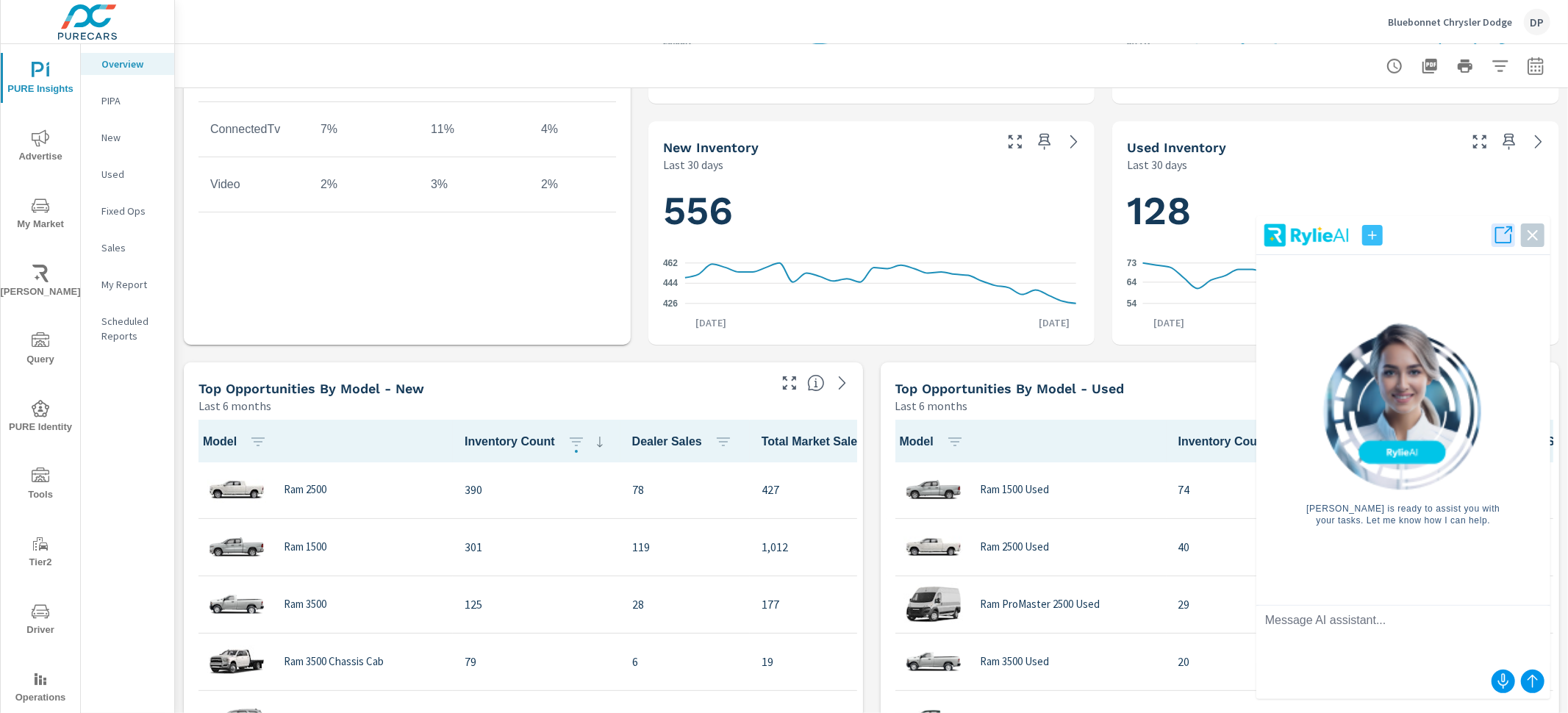
scroll to position [722, 0]
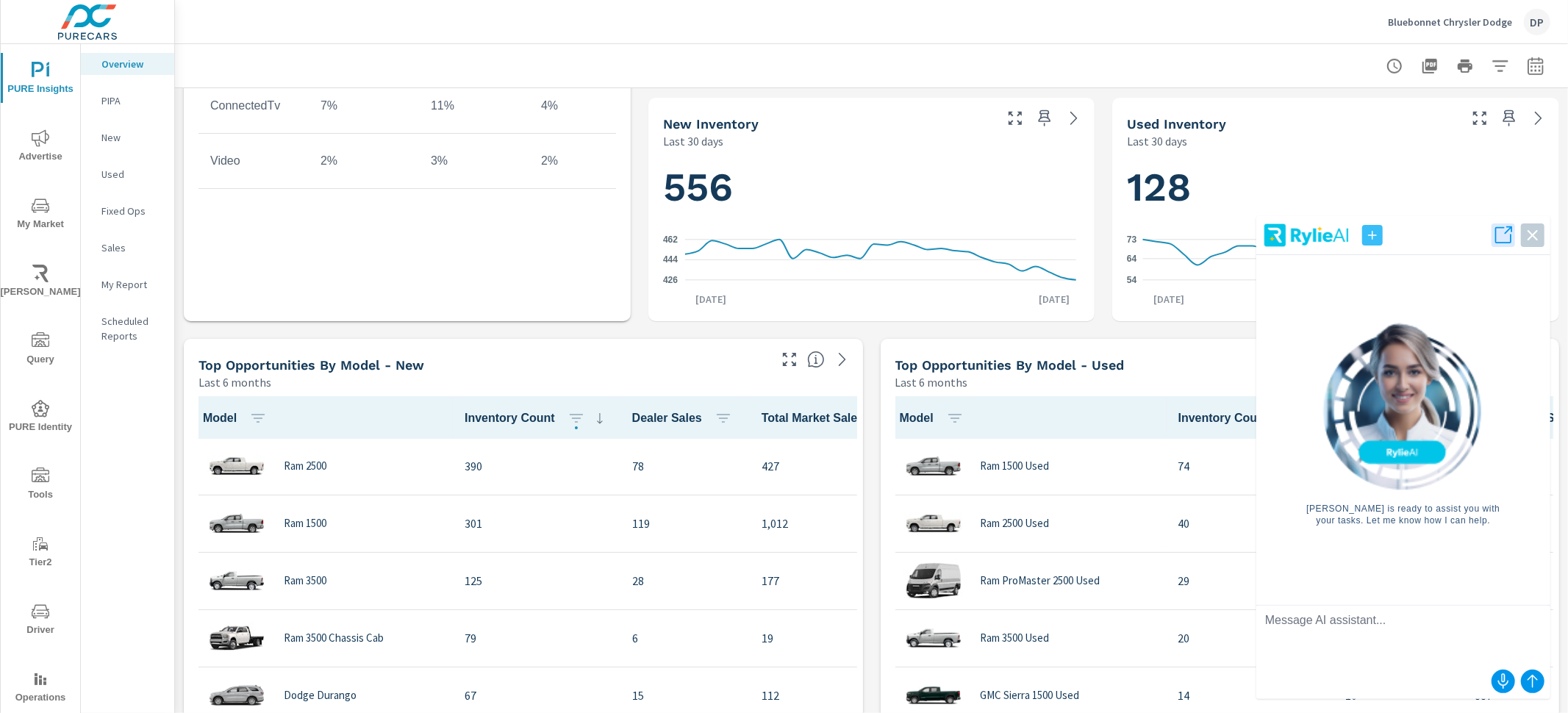
click at [1342, 624] on textarea at bounding box center [1403, 635] width 294 height 59
type textarea "I"
type textarea "3"
click at [1433, 618] on textarea "#pi How many used vehicles in my inventory?" at bounding box center [1403, 635] width 294 height 59
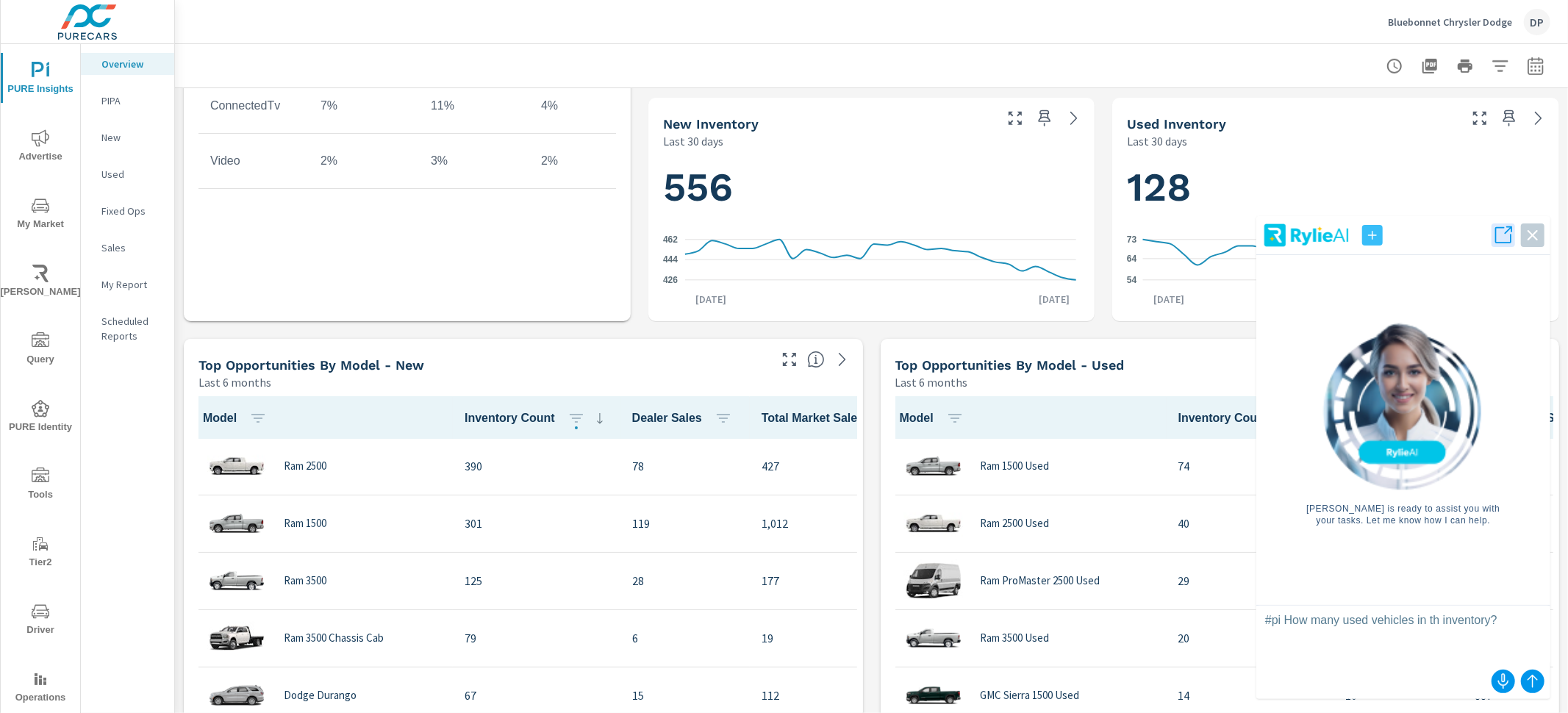
type textarea "#pi How many used vehicles in the inventory?"
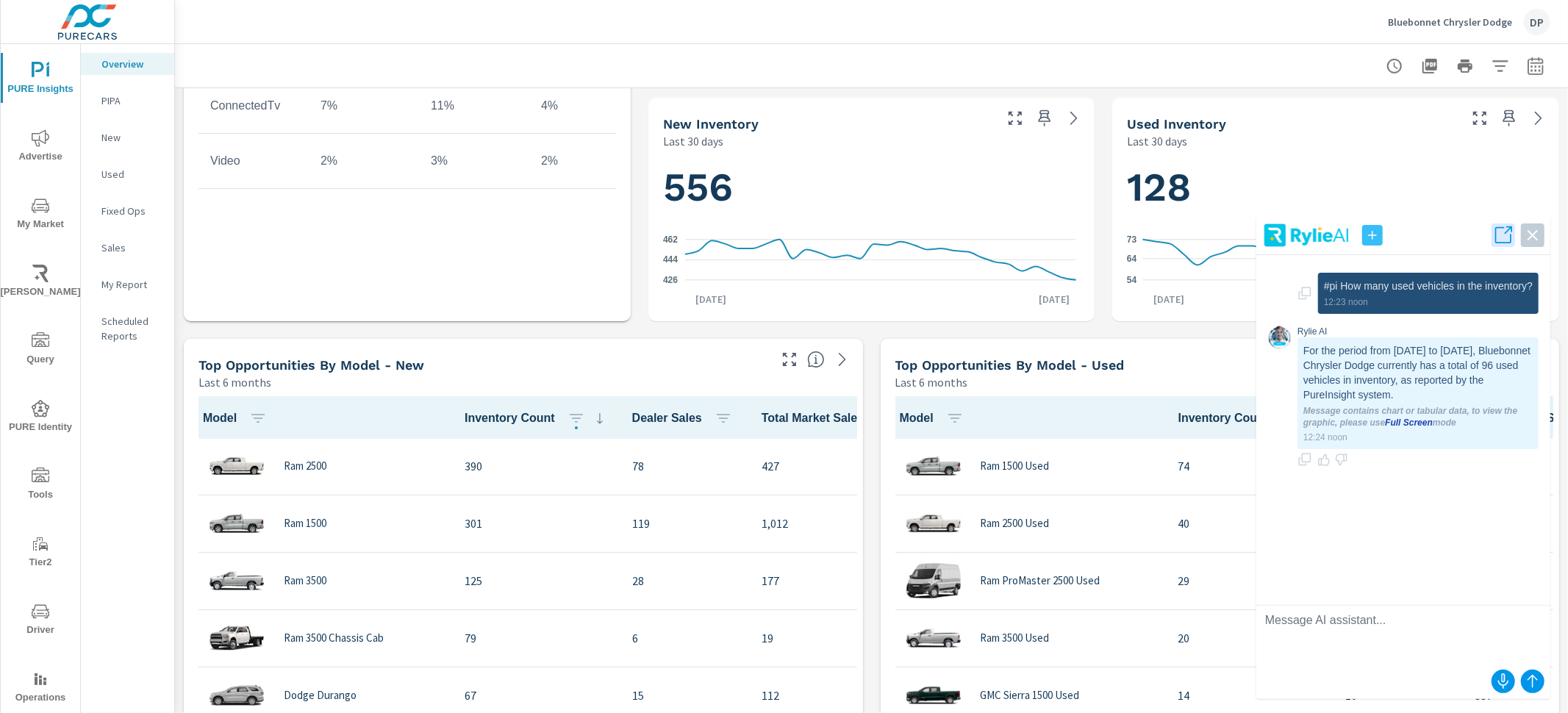
click at [1409, 423] on link "Full Screen" at bounding box center [1408, 422] width 48 height 11
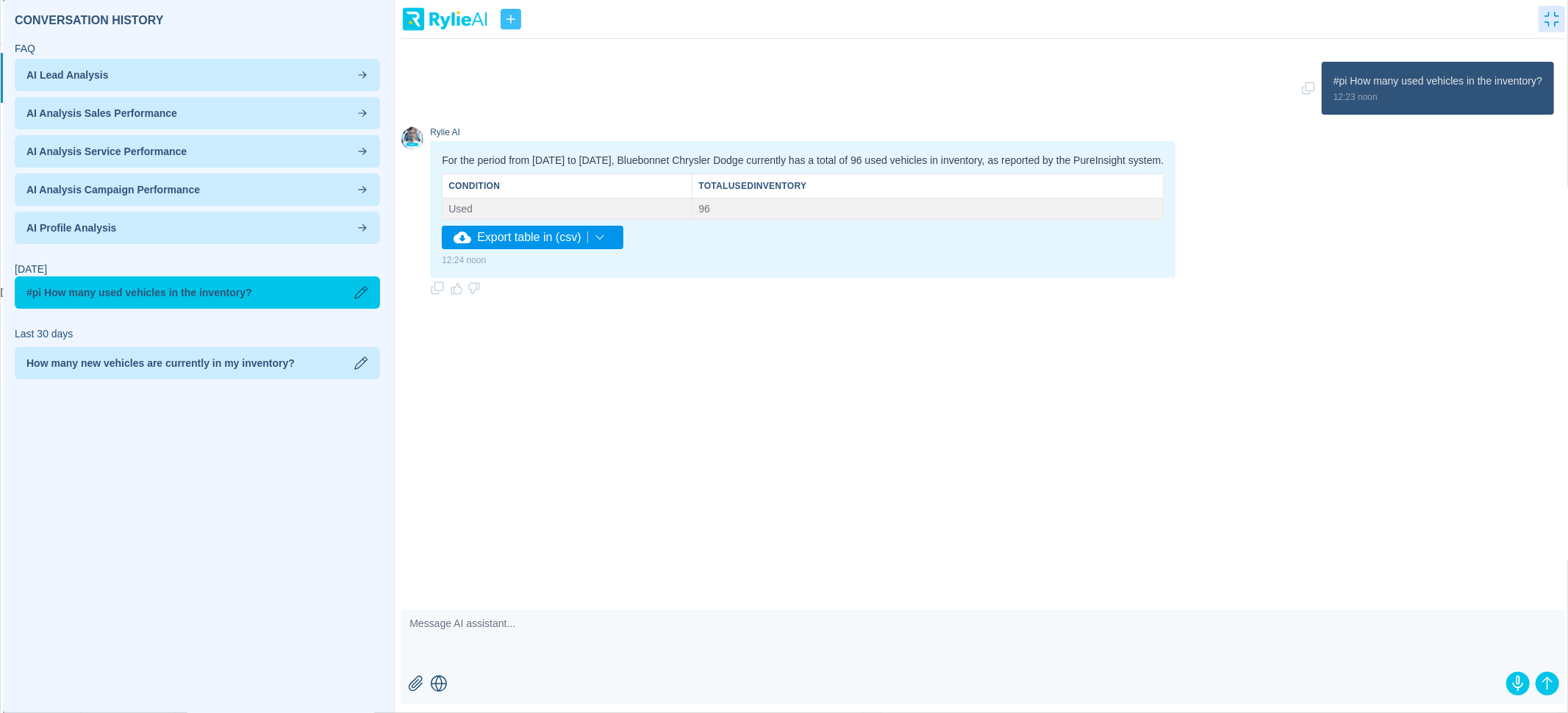
click at [924, 633] on textarea at bounding box center [982, 638] width 1164 height 59
click at [413, 623] on textarea "# How many new vehicles" at bounding box center [982, 638] width 1164 height 59
click at [578, 615] on textarea "#pi How many new vehicles" at bounding box center [982, 638] width 1164 height 59
click at [579, 622] on textarea "#pi How many new vehicles" at bounding box center [982, 638] width 1164 height 59
click at [638, 621] on textarea "#pi How many new vehicles currently in the invetory" at bounding box center [982, 638] width 1164 height 59
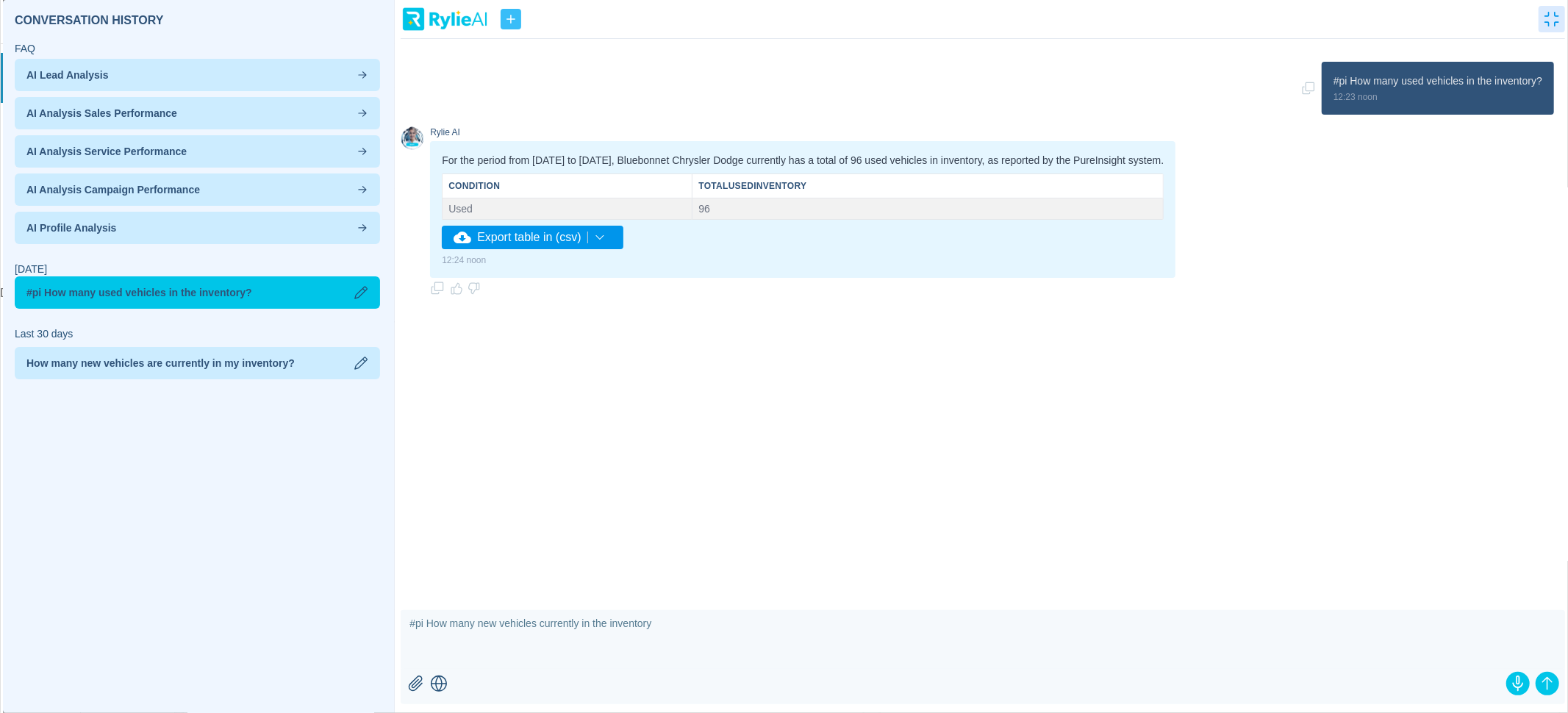
click at [593, 624] on textarea "#pi How many new vehicles currently in the inventory" at bounding box center [982, 638] width 1164 height 59
click at [575, 625] on textarea "#pi How many new vehicles currently in the inventory" at bounding box center [982, 638] width 1164 height 59
click at [707, 638] on textarea "#pi How many new vehicles in the inventory" at bounding box center [982, 638] width 1164 height 59
type textarea "#pi How many new vehicles in the inventory?"
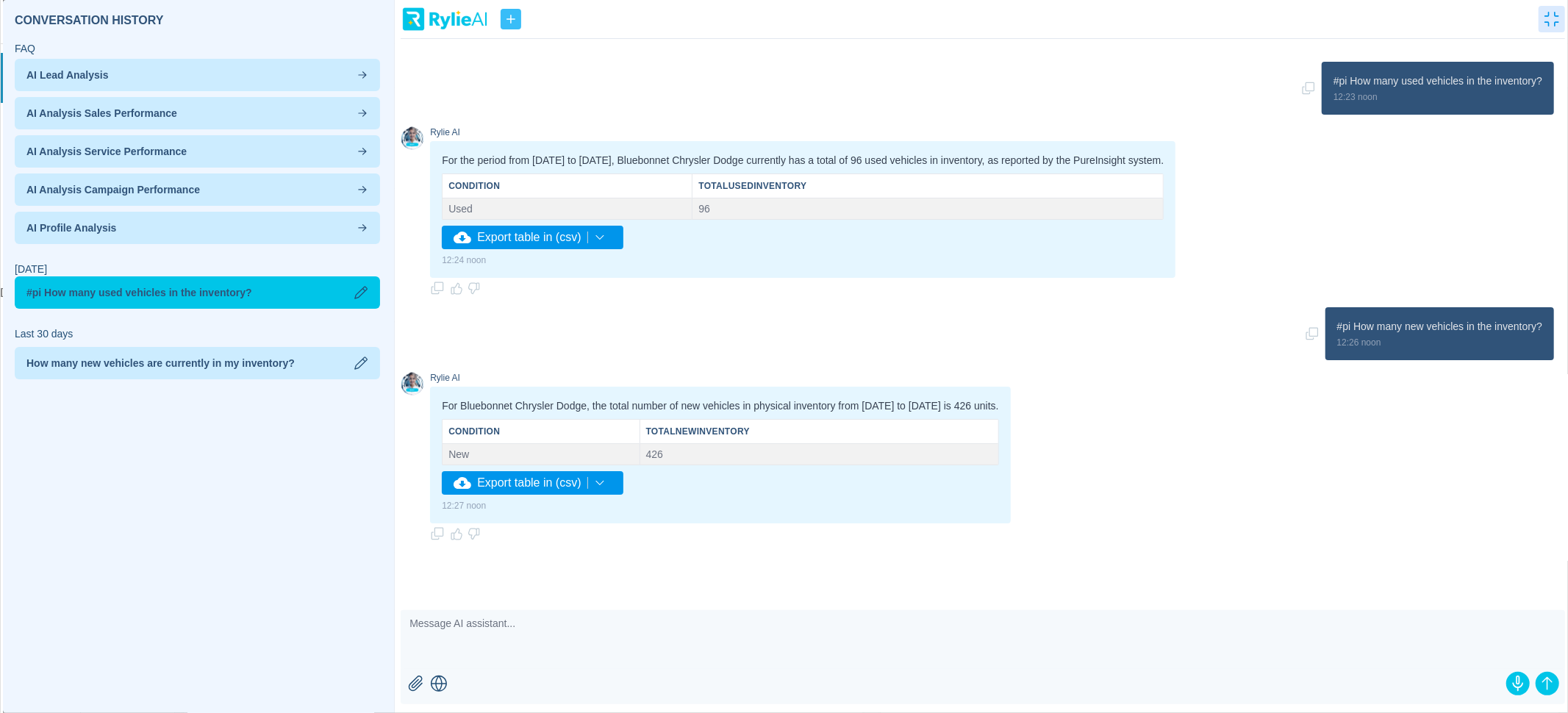
drag, startPoint x: 1343, startPoint y: 81, endPoint x: 1555, endPoint y: 88, distance: 212.1
click at [1555, 88] on div "#pi How many used vehicles in the inventory? 12:23 noon Rylie AI For the period…" at bounding box center [982, 324] width 1164 height 549
drag, startPoint x: 1325, startPoint y: 78, endPoint x: 1563, endPoint y: 82, distance: 238.0
click at [1563, 82] on div "#pi How many used vehicles in the inventory? 12:23 noon Rylie AI For the period…" at bounding box center [982, 324] width 1164 height 549
click at [1001, 642] on textarea at bounding box center [982, 638] width 1164 height 59
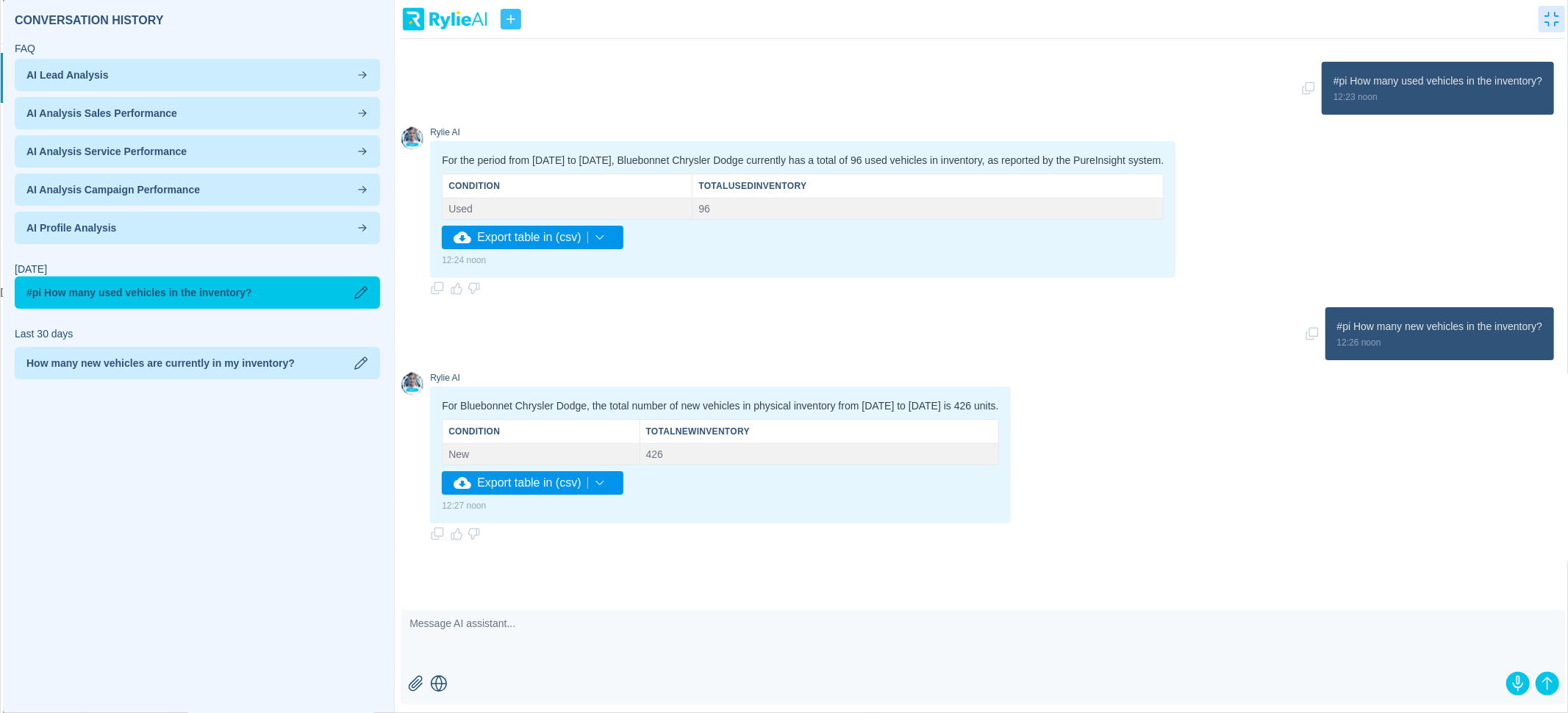
paste textarea "#pi How many used vehicles in the inventory?"
click at [544, 622] on textarea "#pi How many used vehicles in the inventory?" at bounding box center [982, 638] width 1164 height 59
click at [649, 622] on textarea "#pi How many used vehicles were in the inventory?" at bounding box center [982, 638] width 1164 height 59
click at [766, 644] on textarea "#pi How many used vehicles were in the inventory on?" at bounding box center [982, 638] width 1164 height 59
click at [663, 621] on textarea "#pi How many used vehicles were in the inventory on?" at bounding box center [982, 638] width 1164 height 59
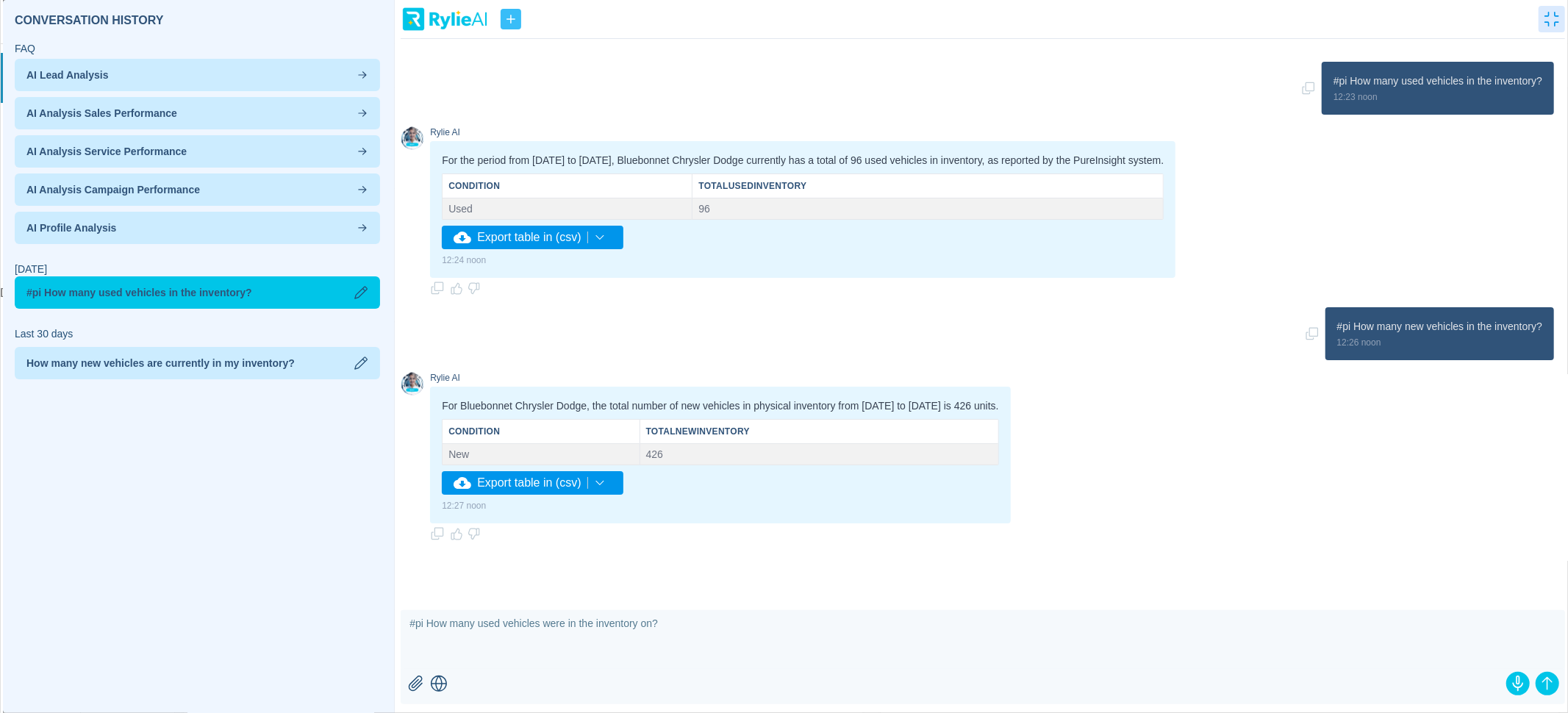
click at [661, 624] on textarea "#pi How many used vehicles were in the inventory on?" at bounding box center [982, 638] width 1164 height 59
paste textarea "[DATE]"
type textarea "#pi How many used vehicles were in the inventory on [DATE]?"
click at [1545, 682] on icon "submit" at bounding box center [1547, 683] width 18 height 18
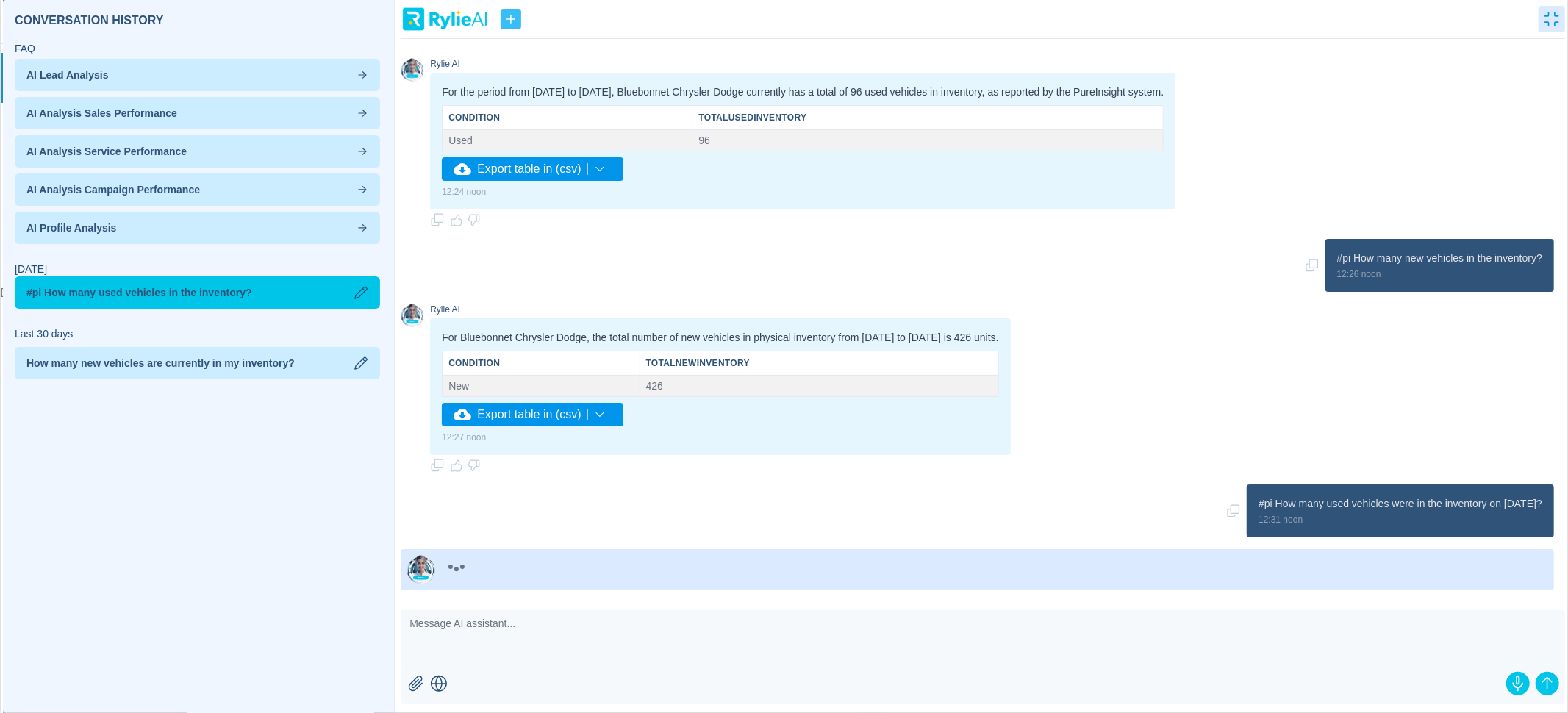
scroll to position [70, 0]
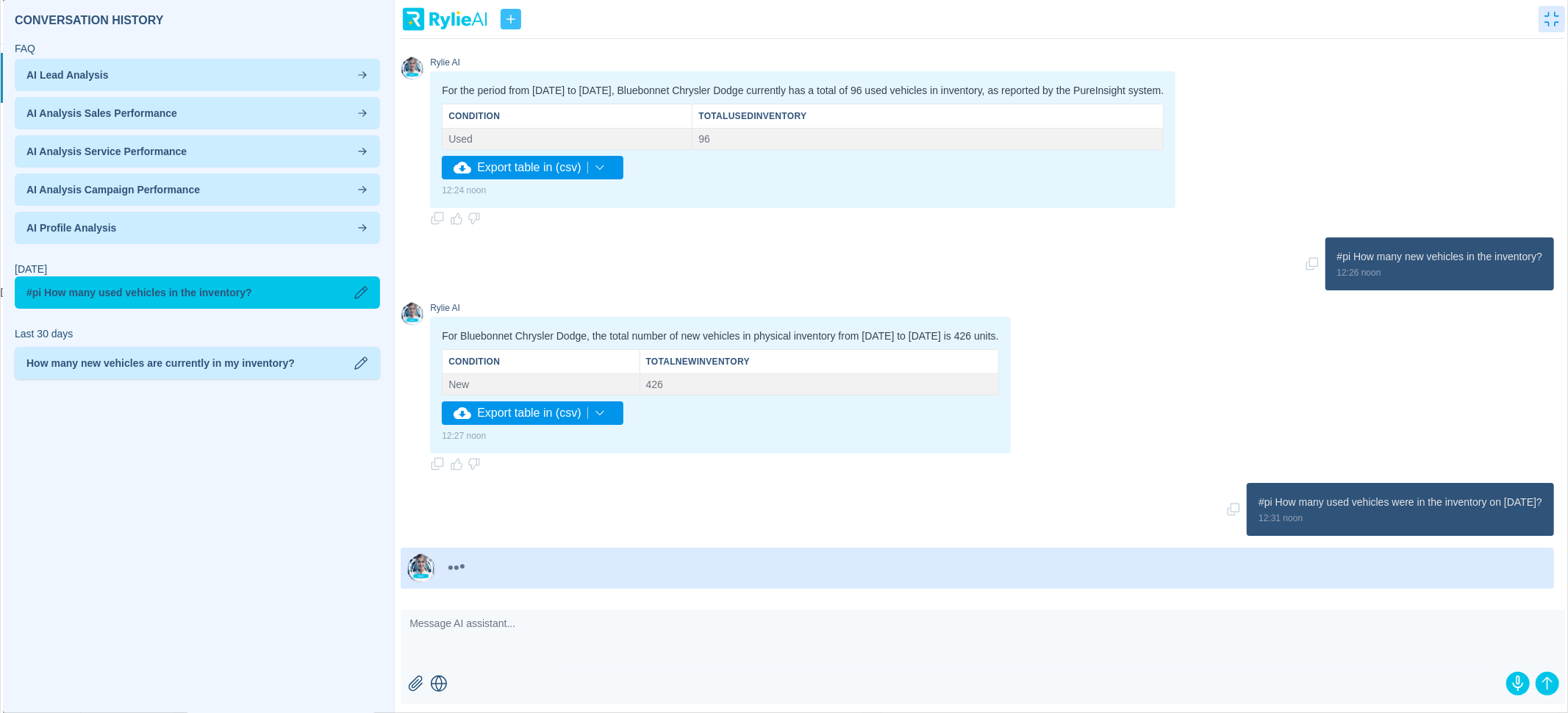
click at [251, 364] on span "How many new vehicles are currently in my inventory?" at bounding box center [161, 362] width 268 height 14
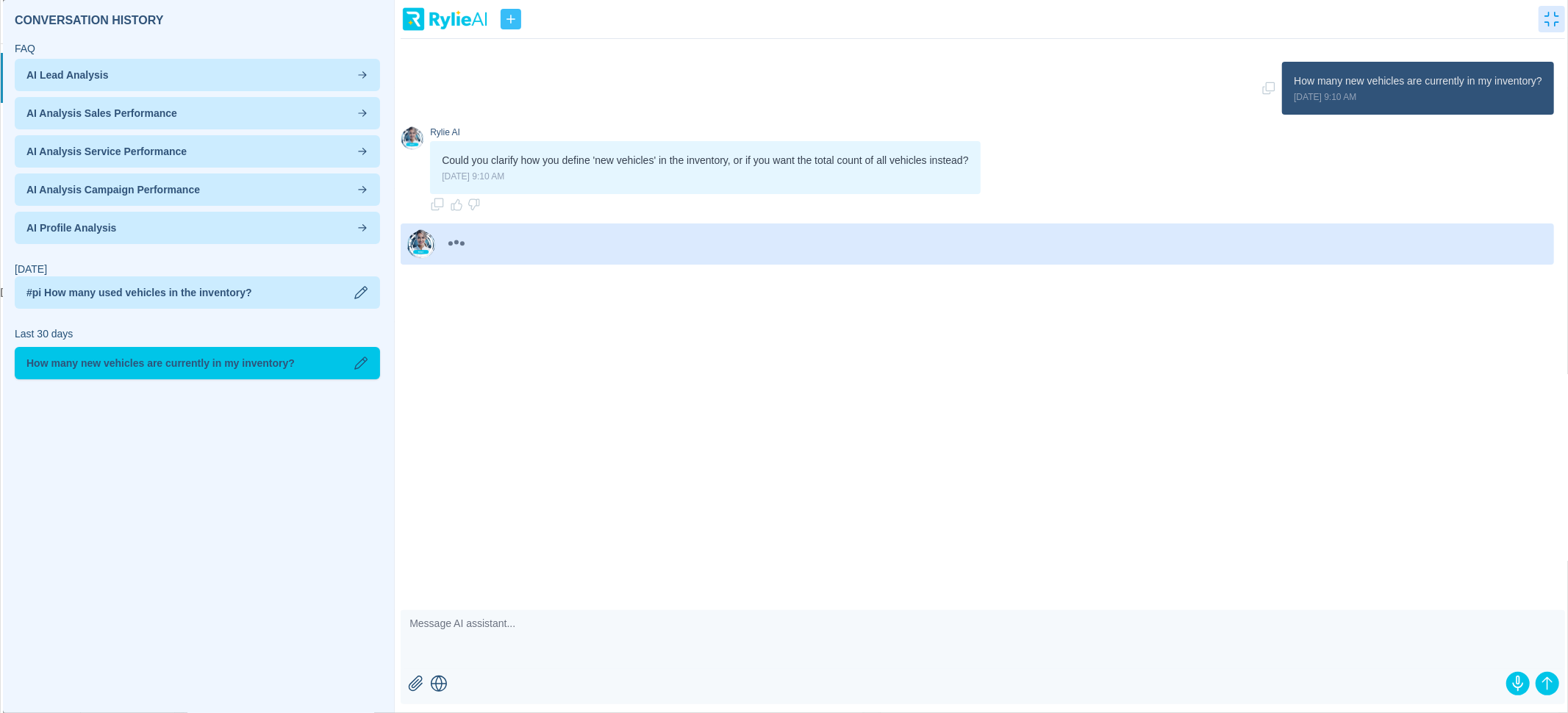
scroll to position [0, 0]
click at [247, 290] on span "#pi How many used vehicles in the inventory?" at bounding box center [139, 292] width 225 height 14
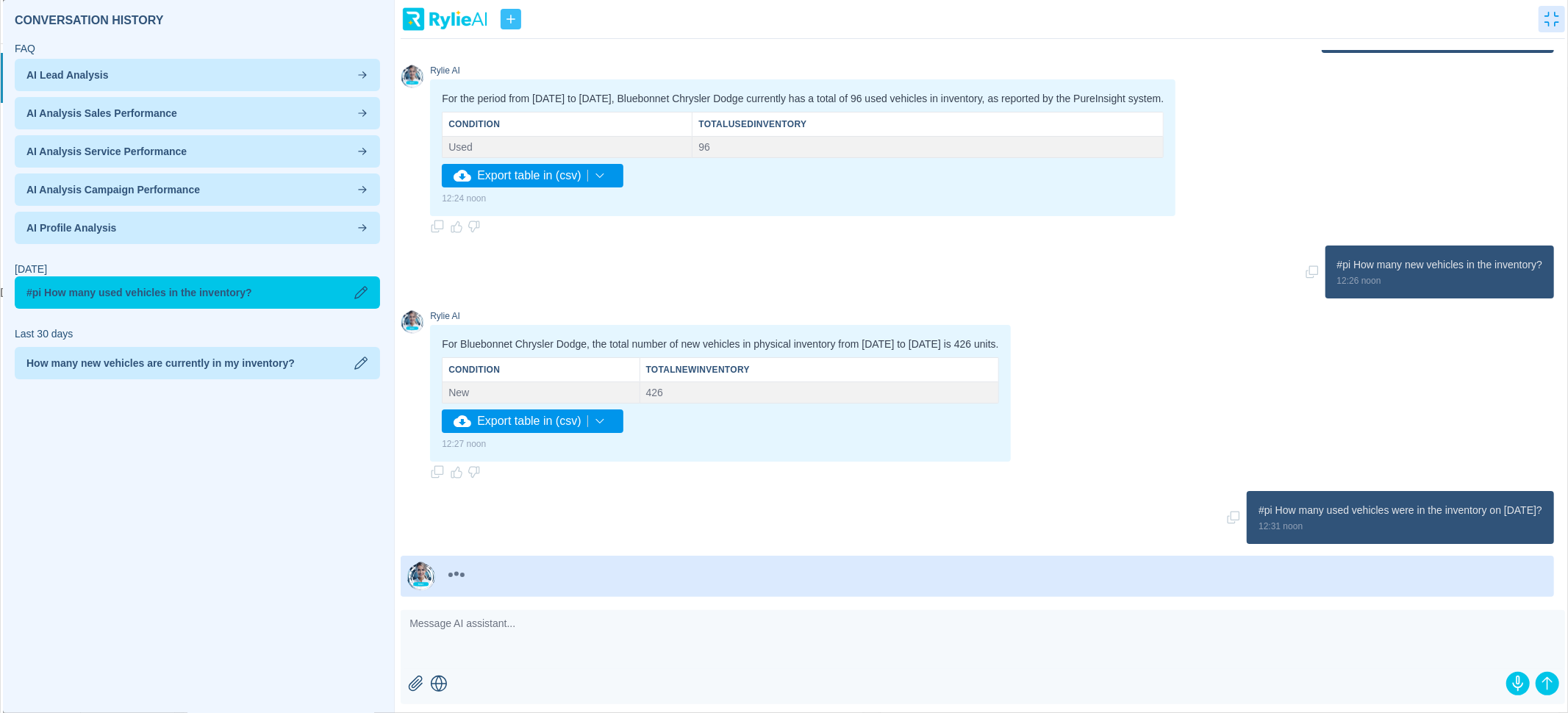
scroll to position [70, 0]
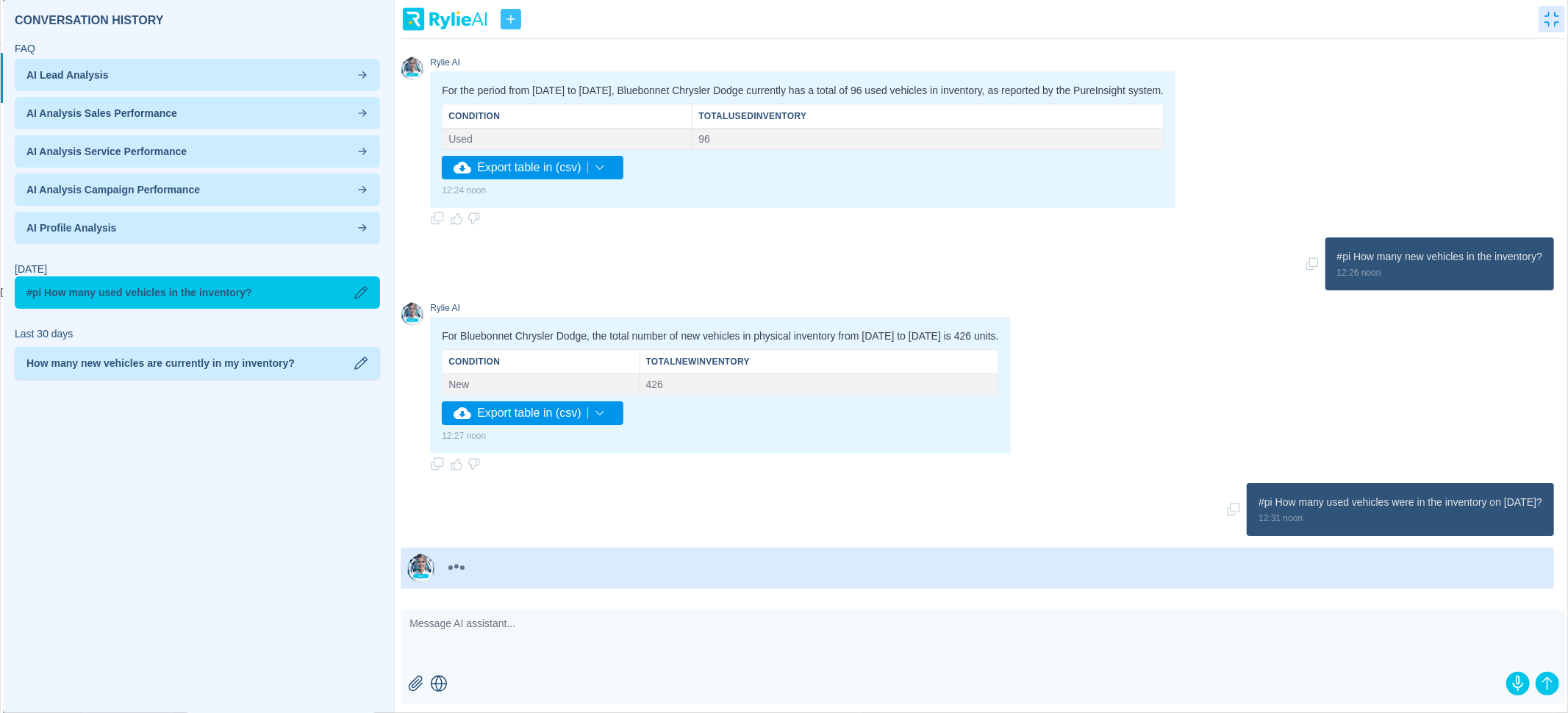
click at [274, 363] on span "How many new vehicles are currently in my inventory?" at bounding box center [161, 362] width 268 height 14
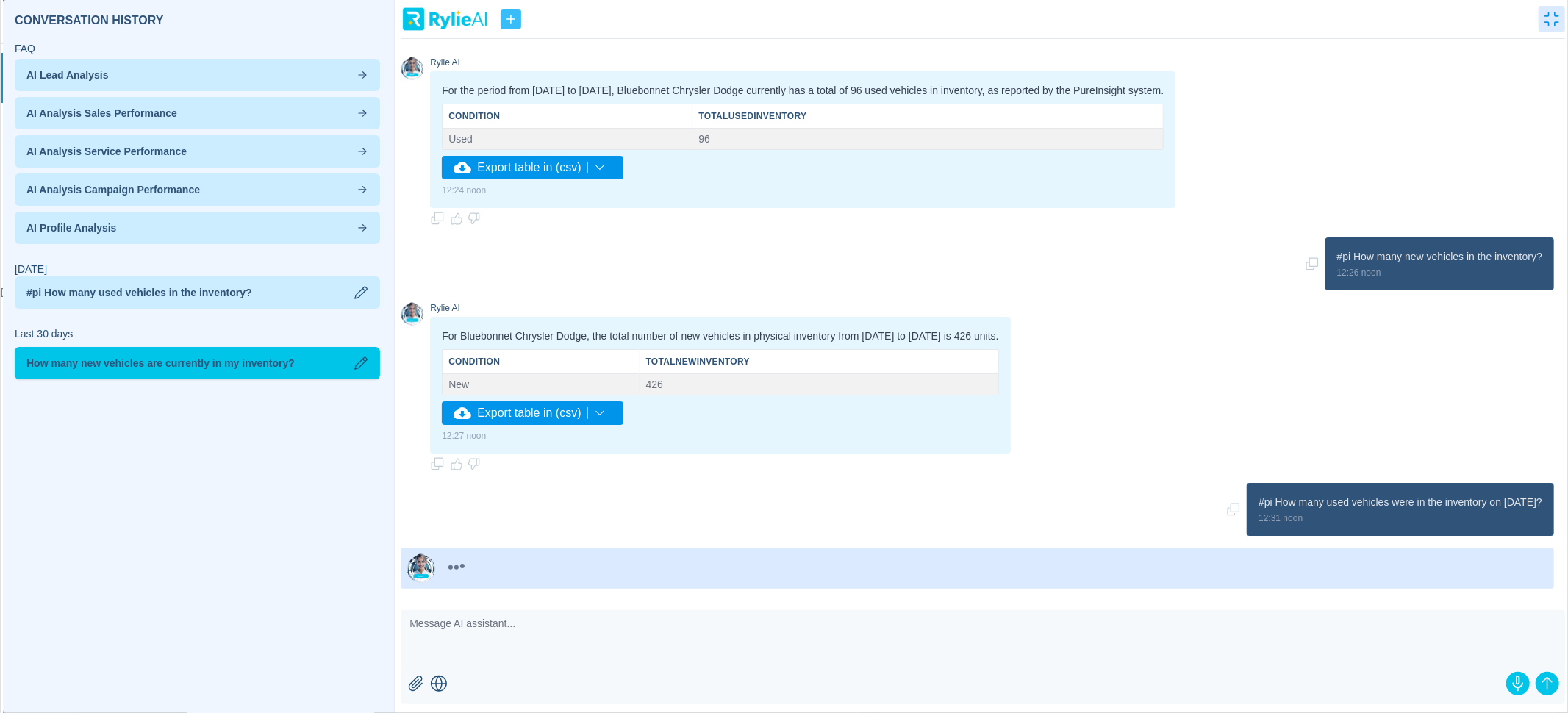
scroll to position [0, 0]
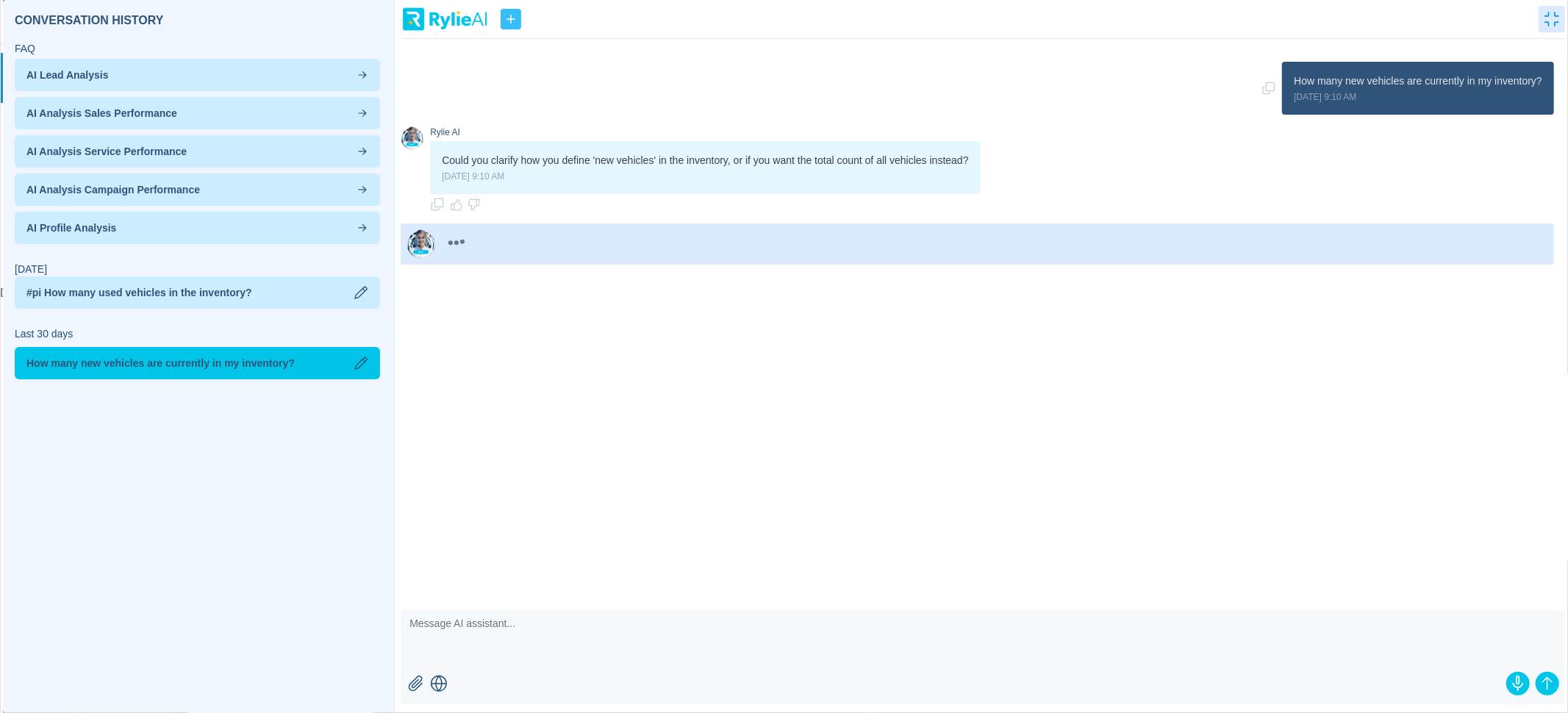
click at [268, 302] on div "#pi How many used vehicles in the inventory?" at bounding box center [197, 292] width 365 height 32
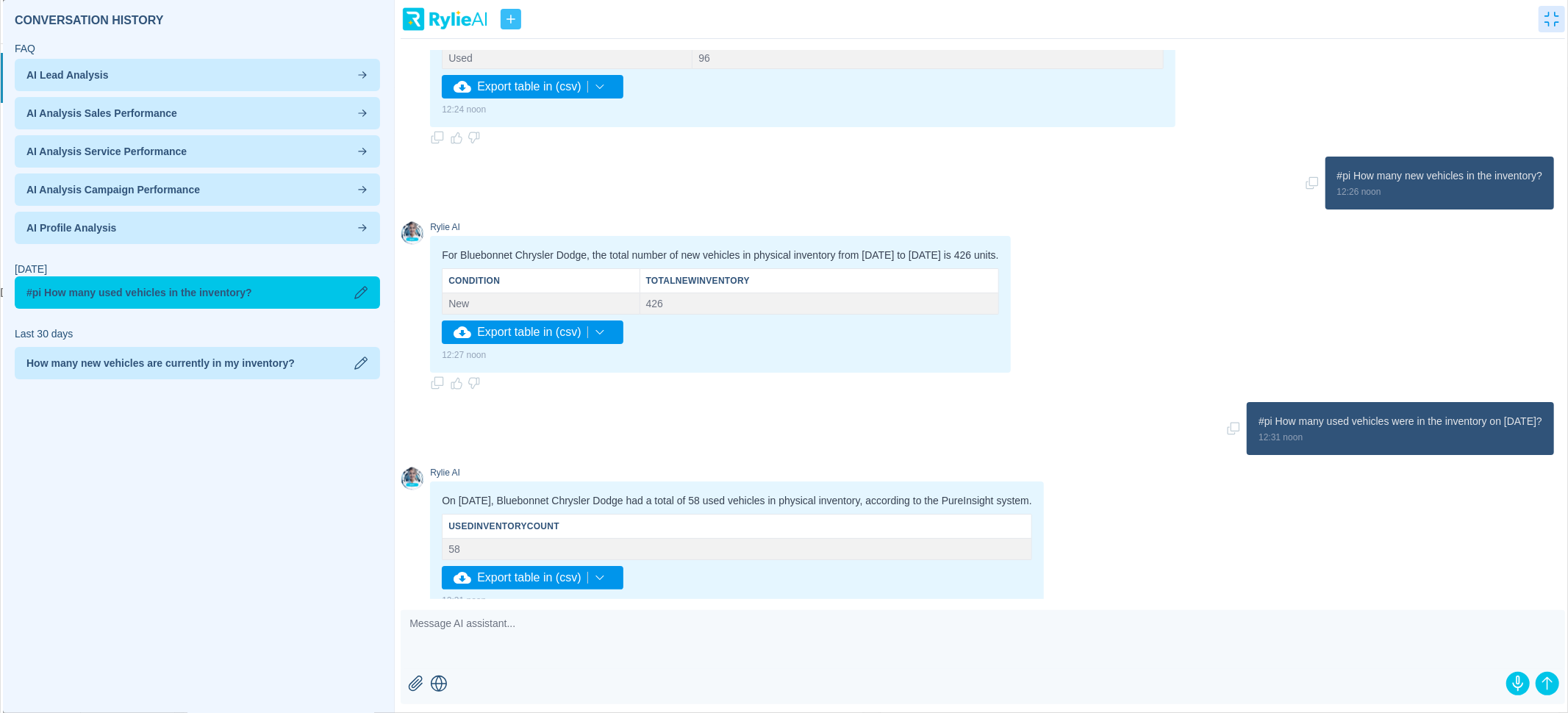
scroll to position [197, 0]
